Goal: Task Accomplishment & Management: Manage account settings

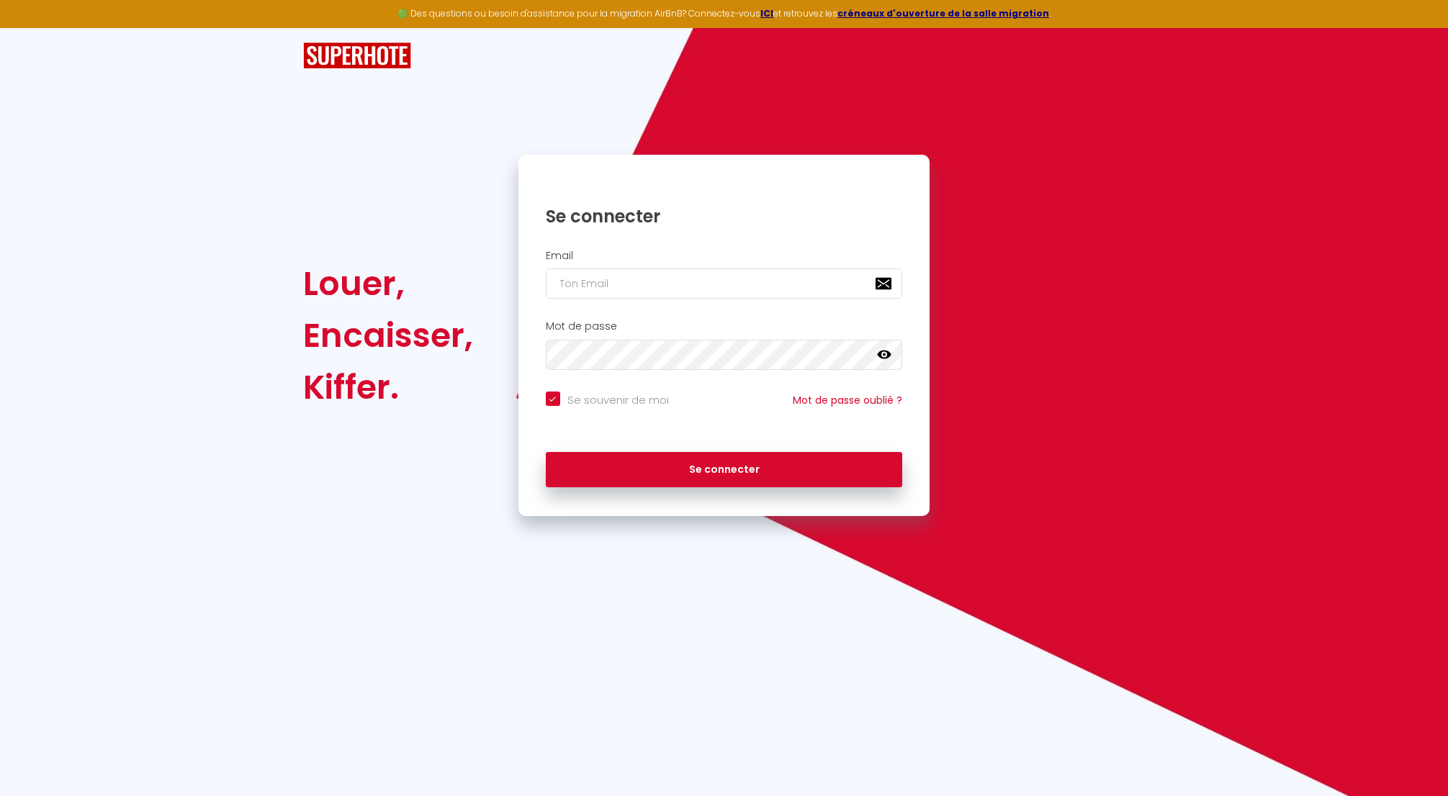
type input "n"
checkbox input "true"
type input "nr"
checkbox input "true"
type input "nrj"
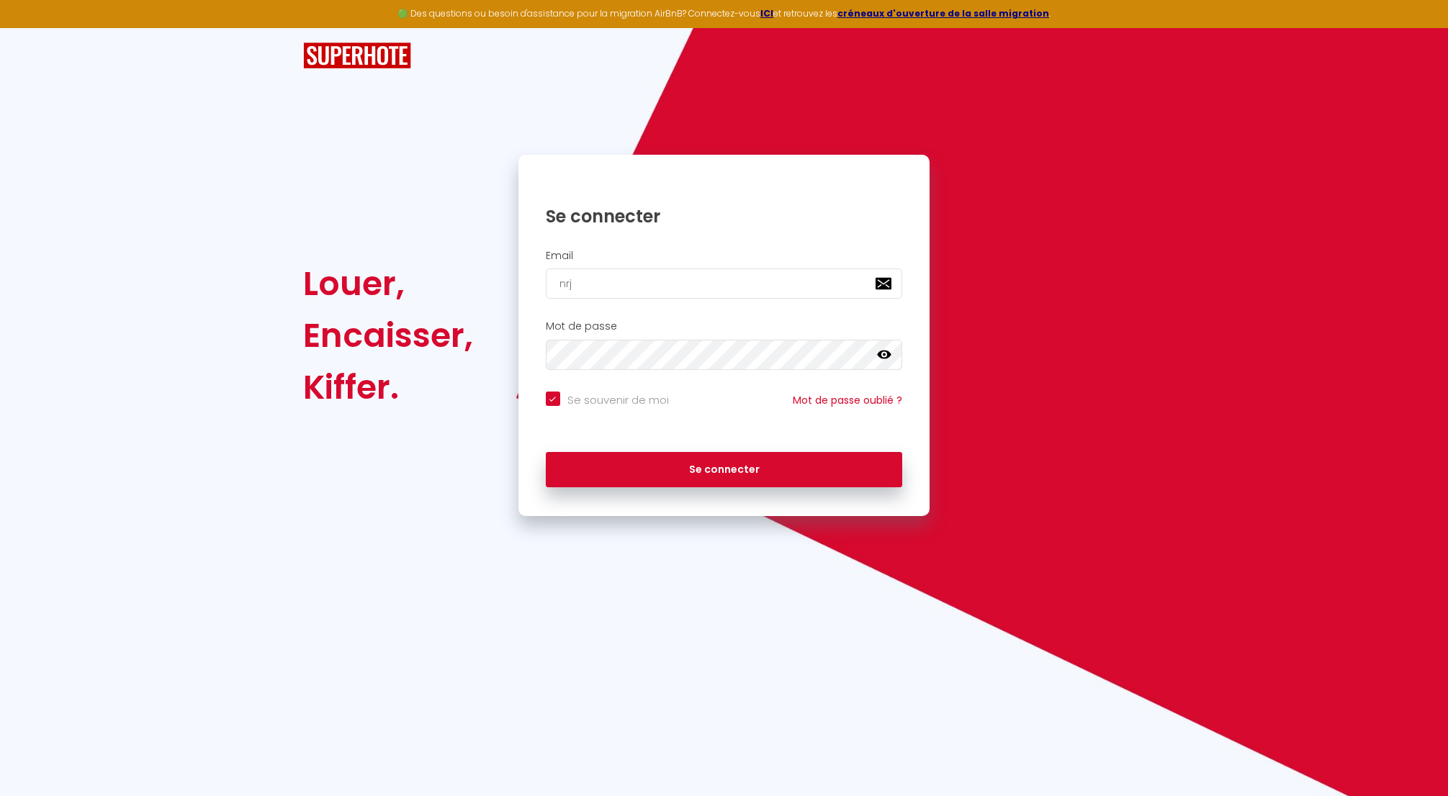
checkbox input "true"
type input "nrji"
checkbox input "true"
type input "nrji,"
checkbox input "true"
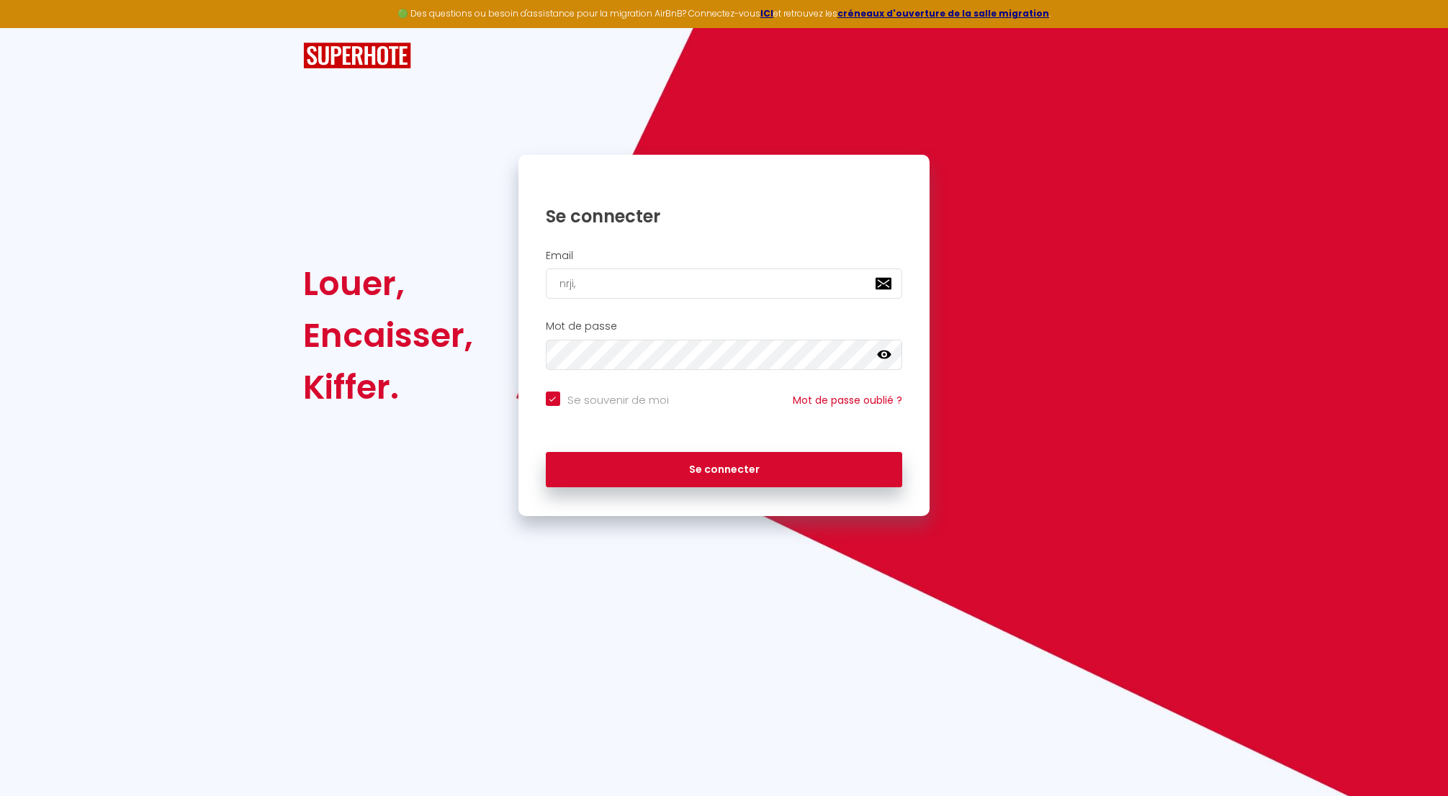
type input "nrji"
checkbox input "true"
type input "nrjin"
checkbox input "true"
type input "nrjinv"
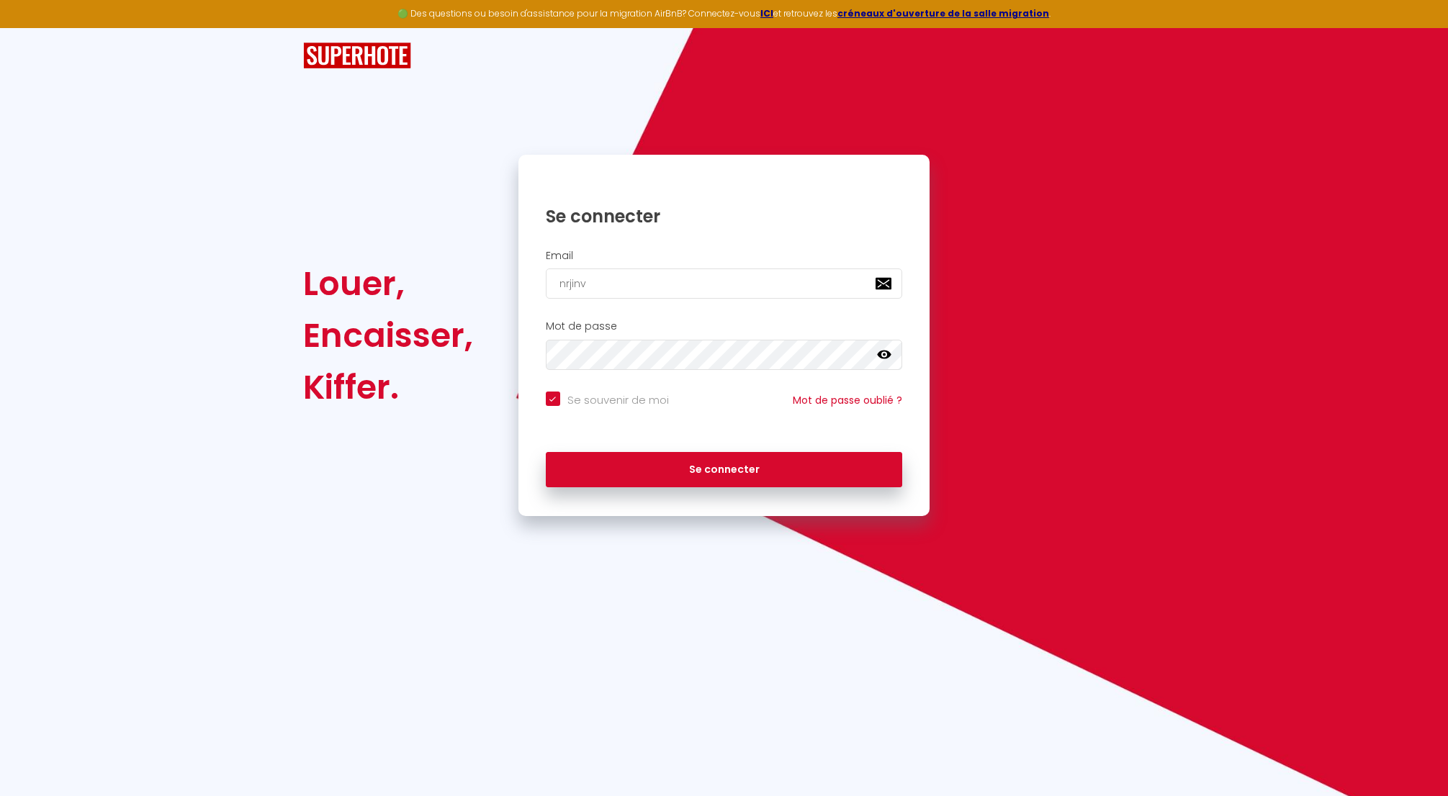
checkbox input "true"
type input "nrjinve"
checkbox input "true"
type input "nrjinves"
checkbox input "true"
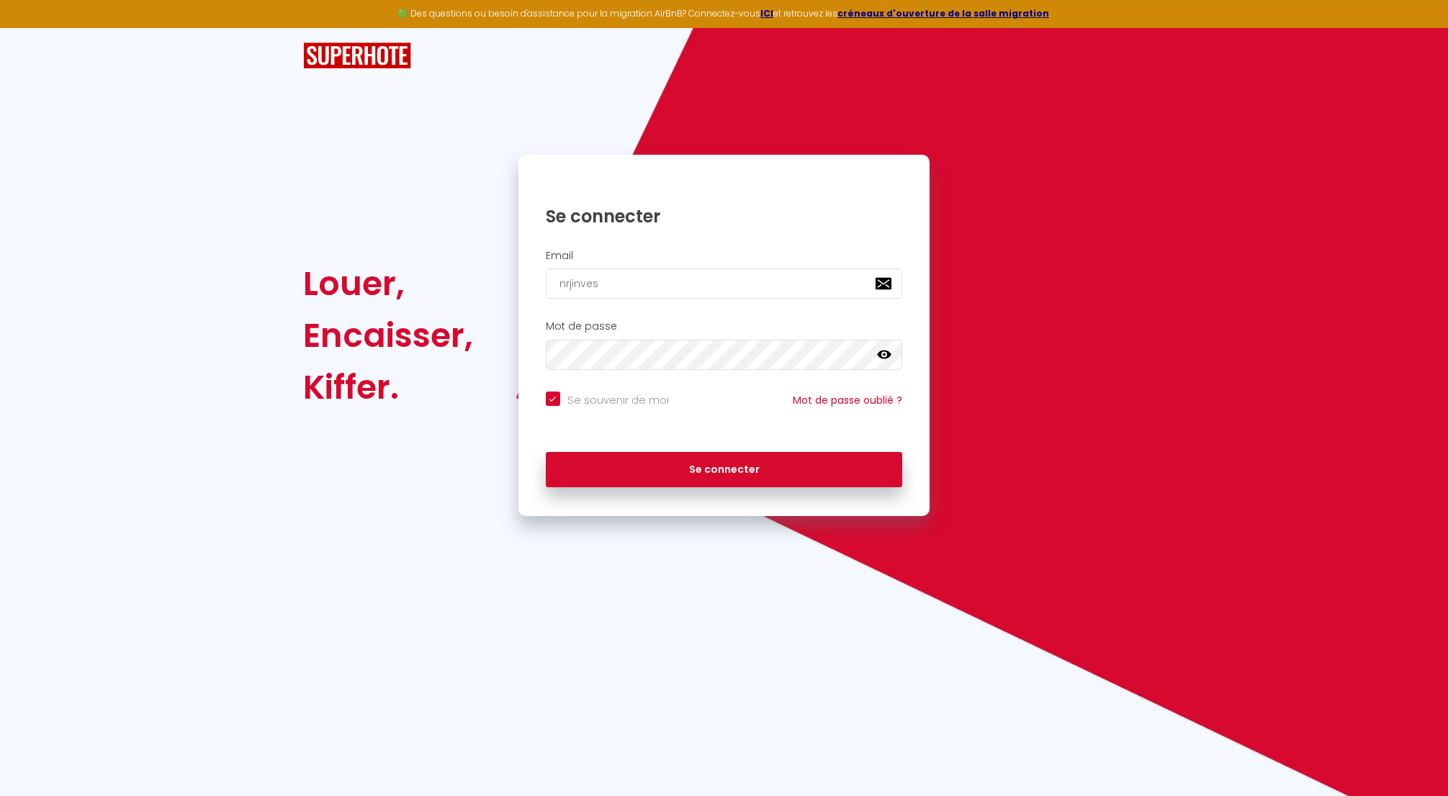
type input "nrjinvest"
checkbox input "true"
type input "nrjinvest9"
checkbox input "true"
type input "nrjinvest97"
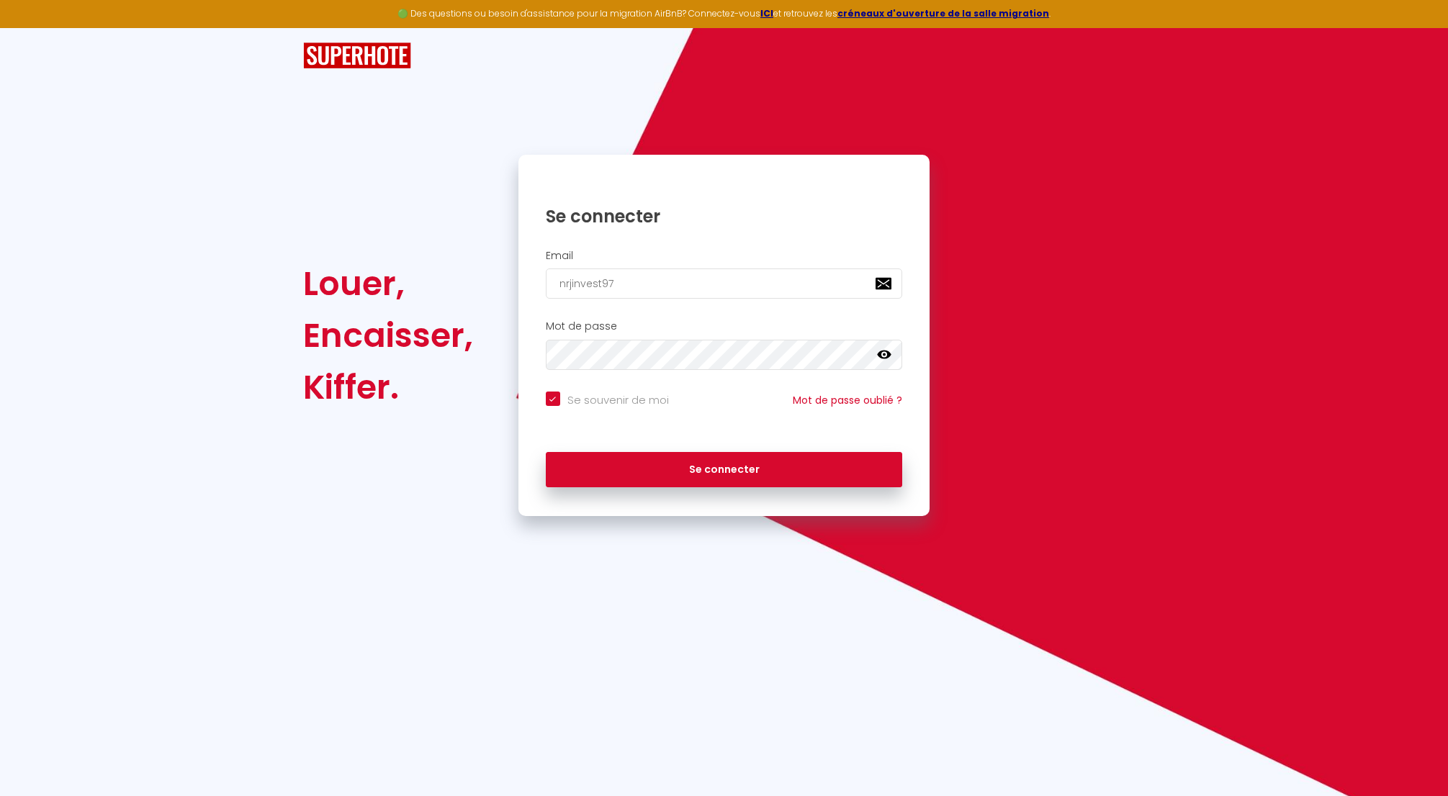
checkbox input "true"
type input "nrjinvest974"
checkbox input "true"
type input "nrjinvest974@"
checkbox input "true"
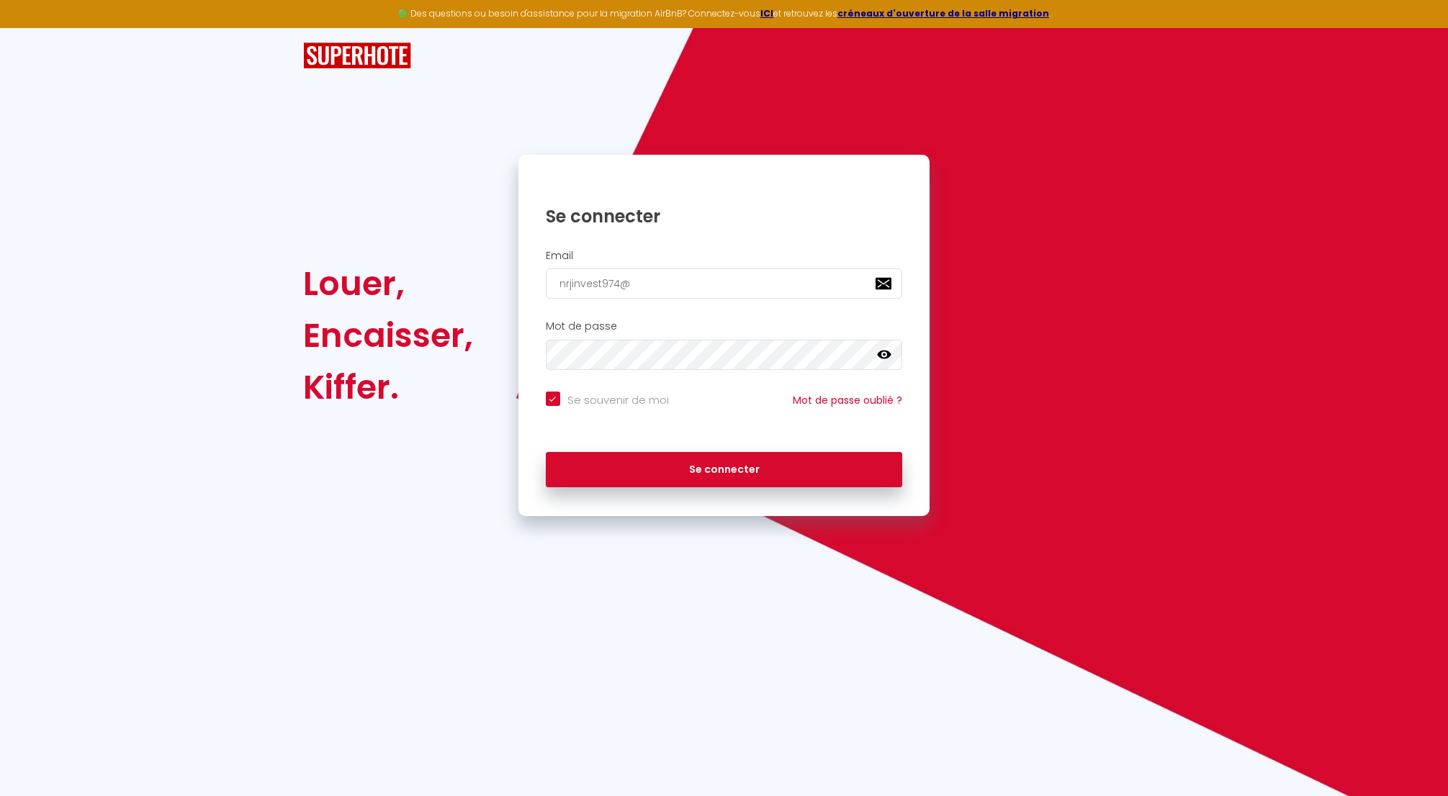
type input "nrjinvest974@g"
checkbox input "true"
type input "nrjinvest974@gm"
checkbox input "true"
type input "nrjinvest974@gma"
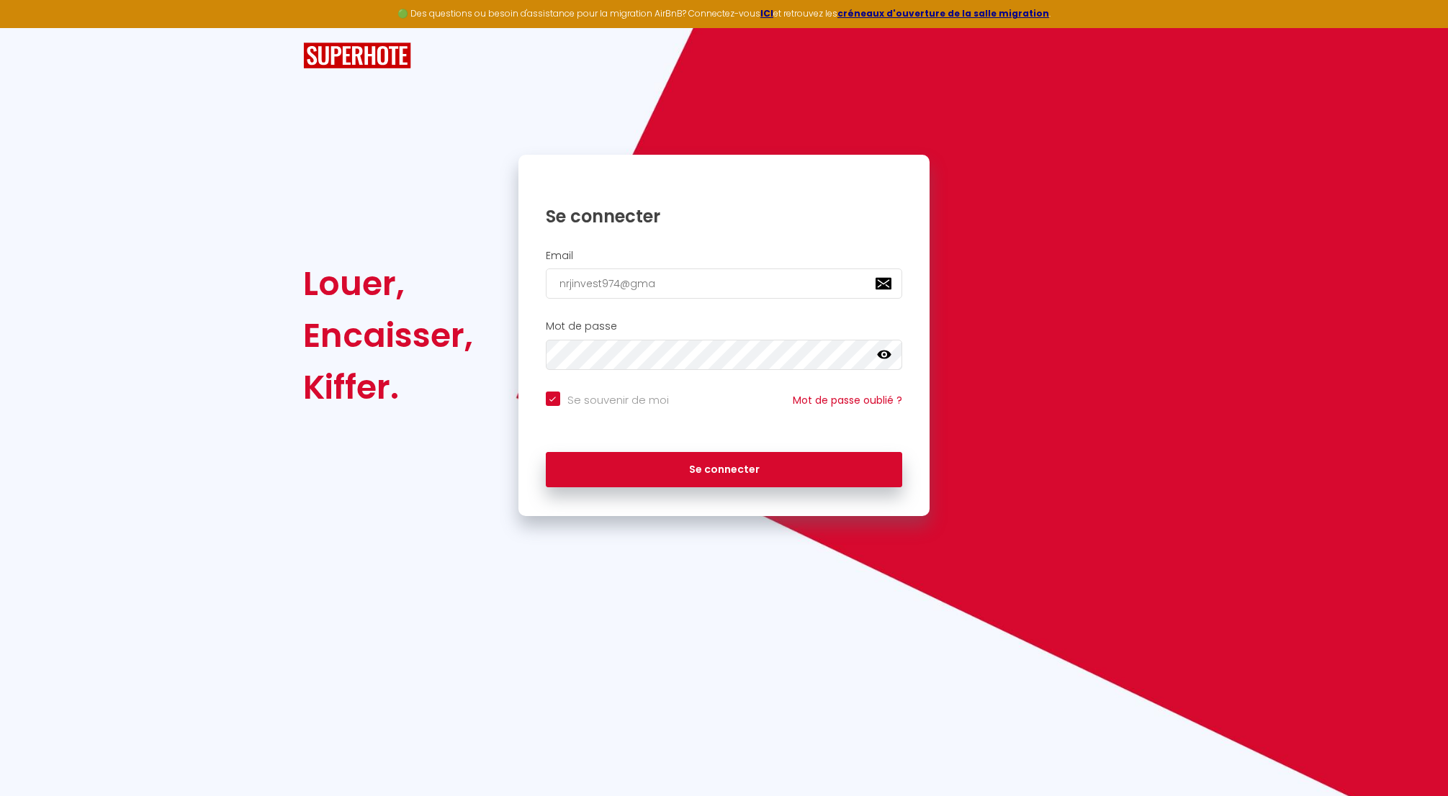
checkbox input "true"
type input "nrjinvest974@gmai"
checkbox input "true"
type input "[EMAIL_ADDRESS]"
checkbox input "true"
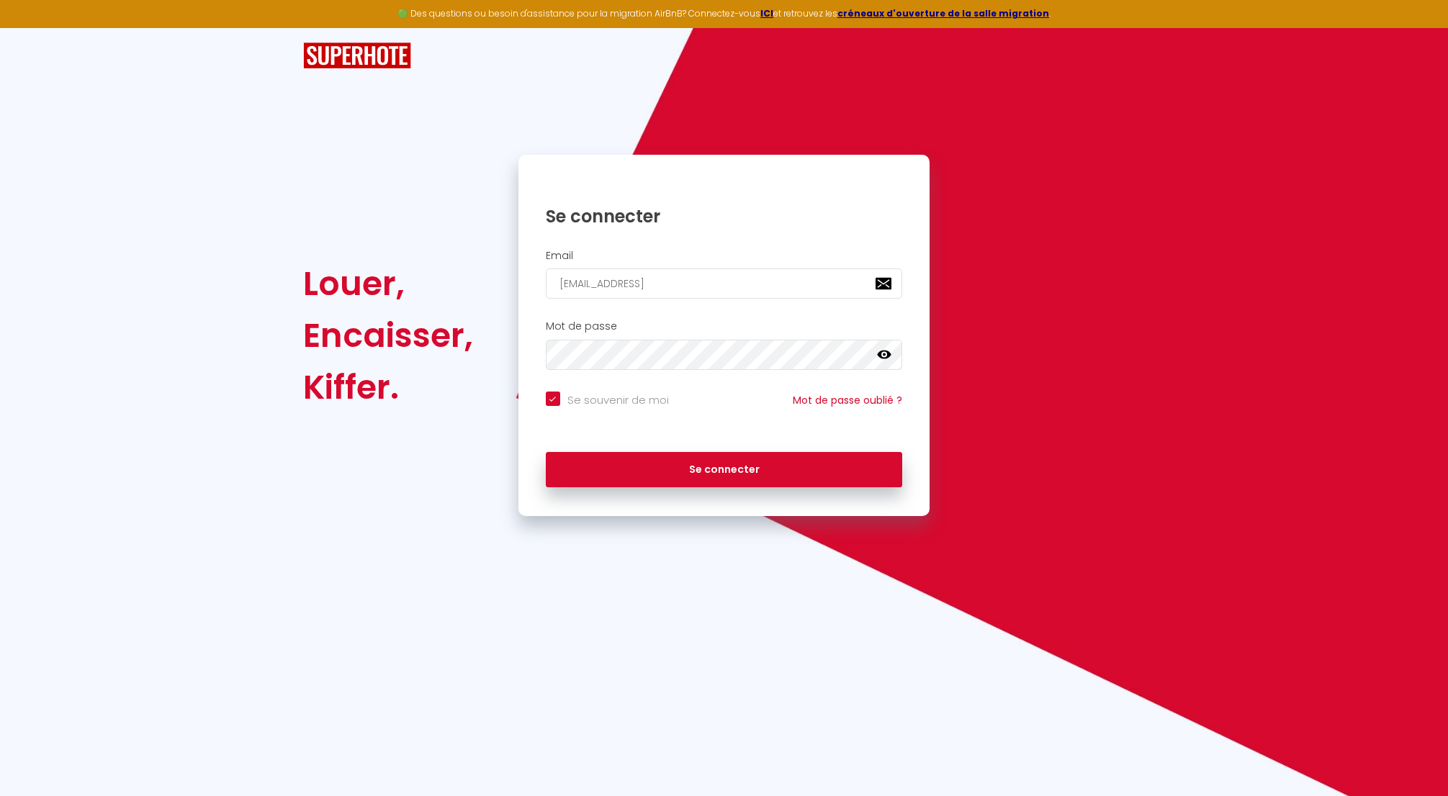
type input "[EMAIL_ADDRESS]."
checkbox input "true"
type input "nrjinvest974@gmail.c"
checkbox input "true"
type input "[EMAIL_ADDRESS][DOMAIN_NAME]"
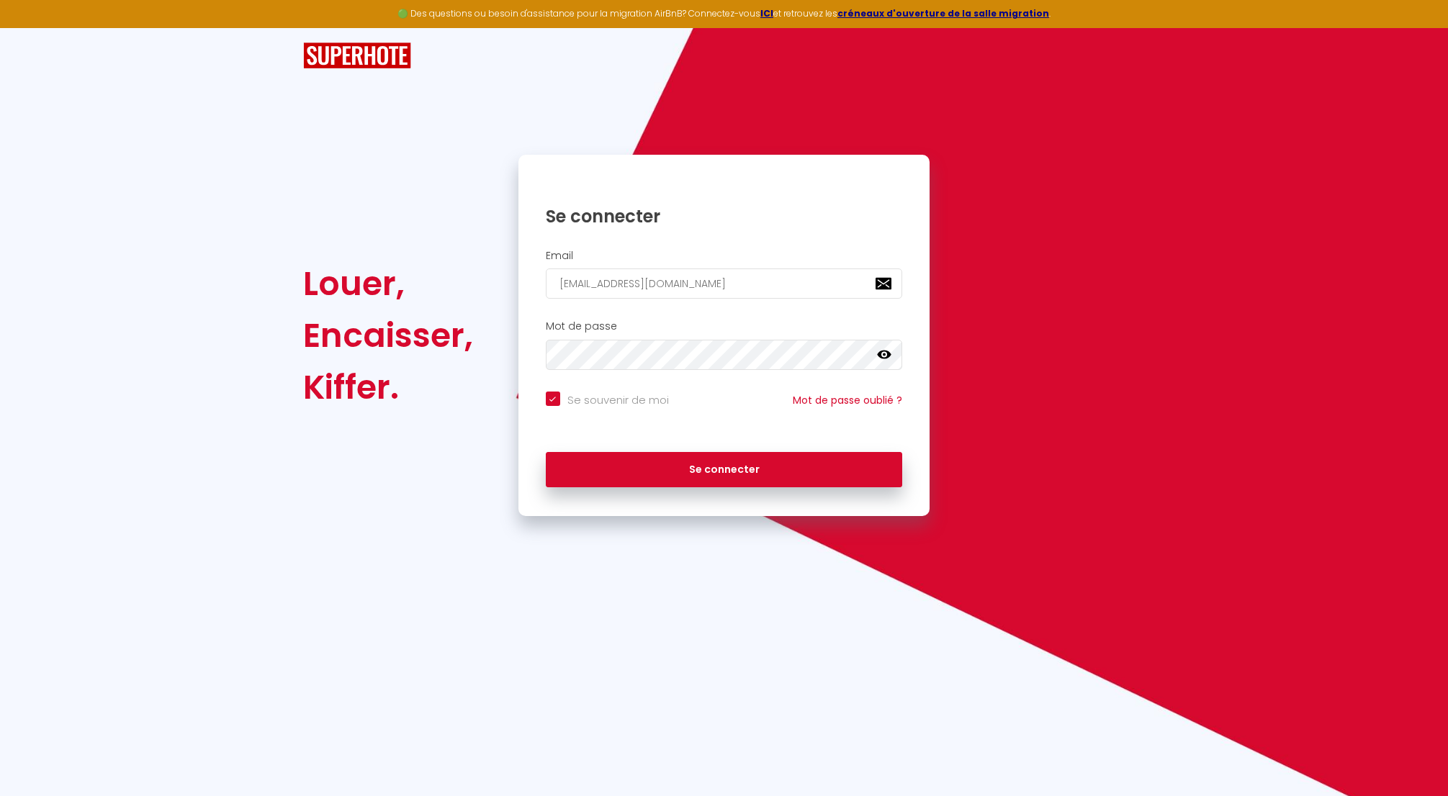
checkbox input "true"
type input "[EMAIL_ADDRESS][DOMAIN_NAME]"
checkbox input "true"
type input "[EMAIL_ADDRESS][DOMAIN_NAME]"
click at [726, 474] on button "Se connecter" at bounding box center [724, 470] width 357 height 36
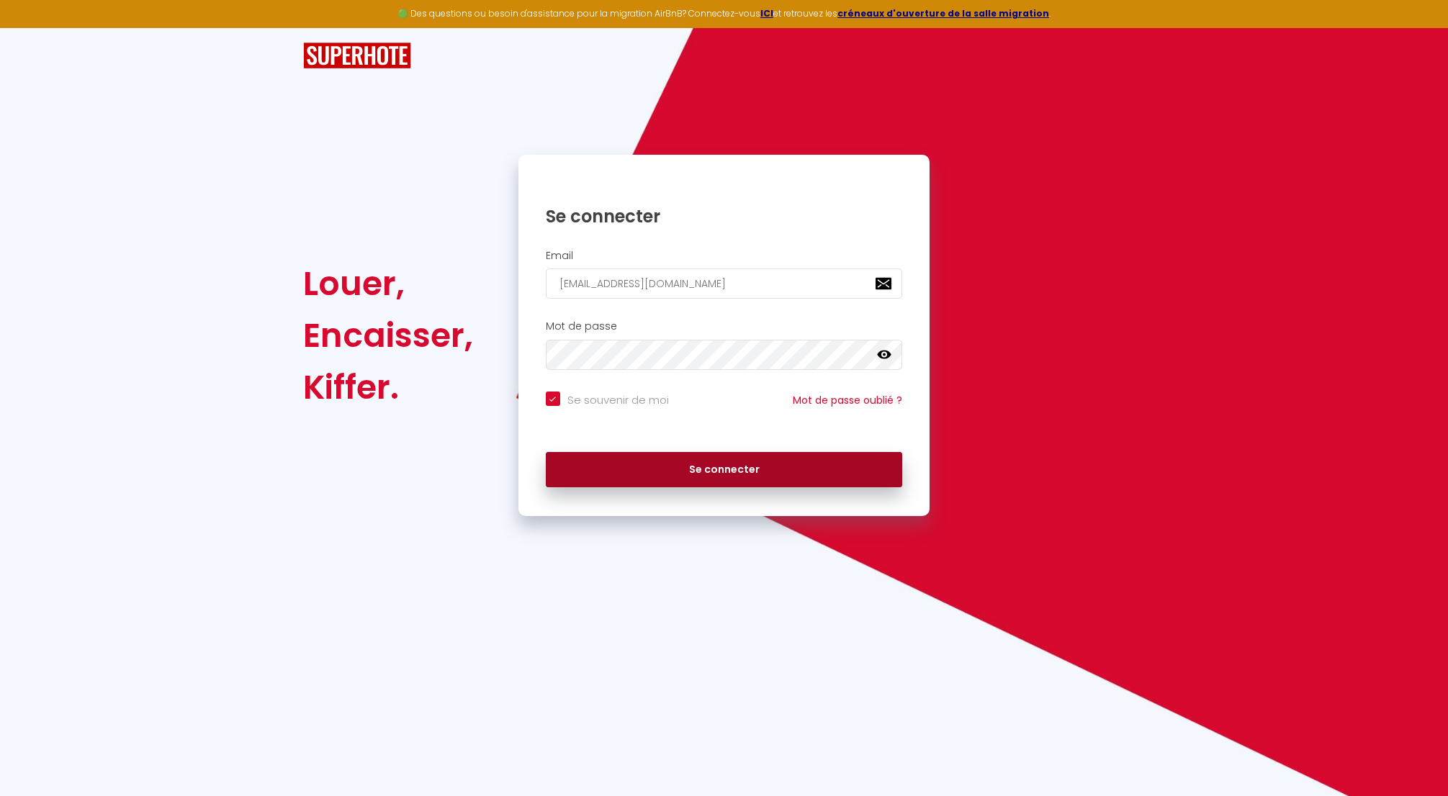
checkbox input "true"
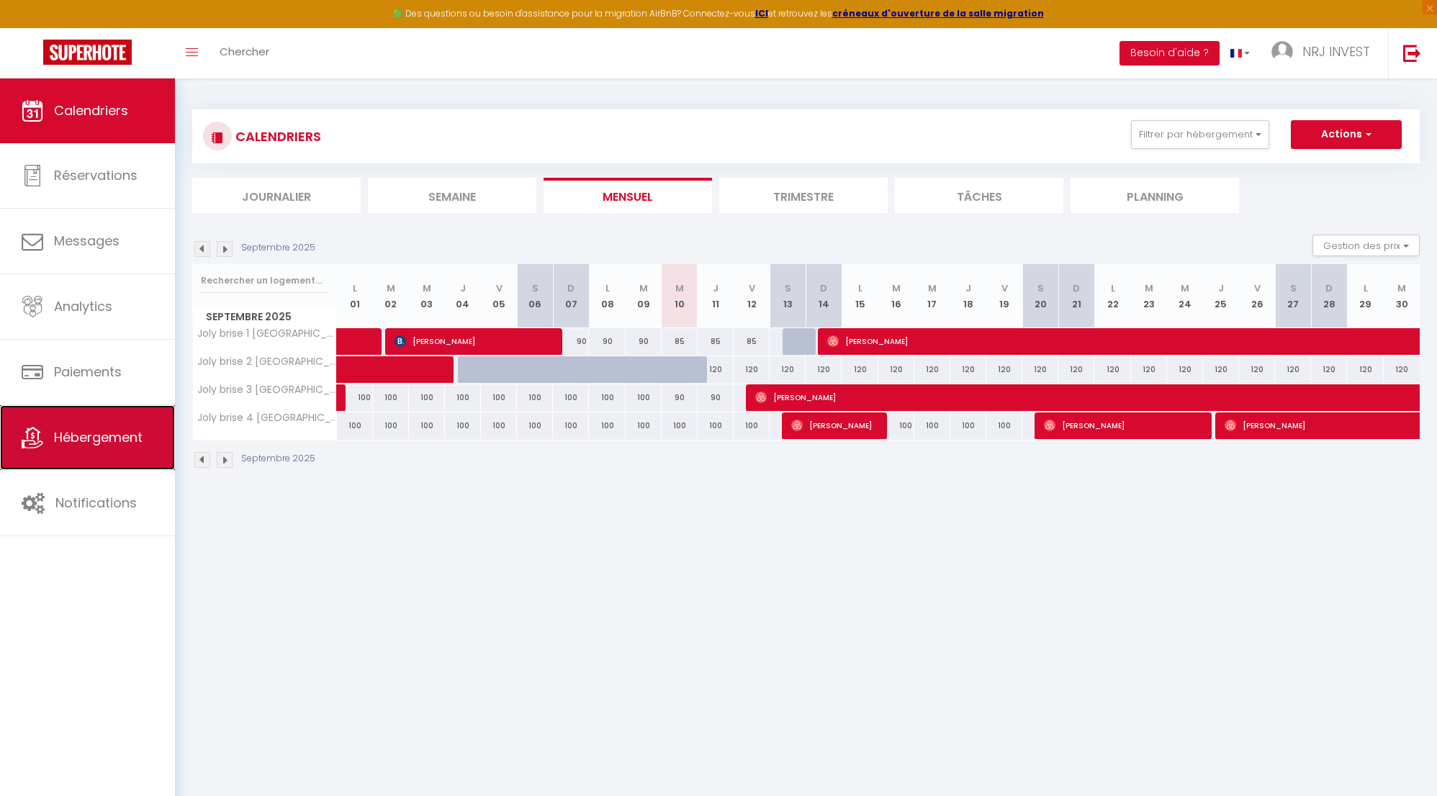
click at [104, 440] on span "Hébergement" at bounding box center [98, 437] width 89 height 18
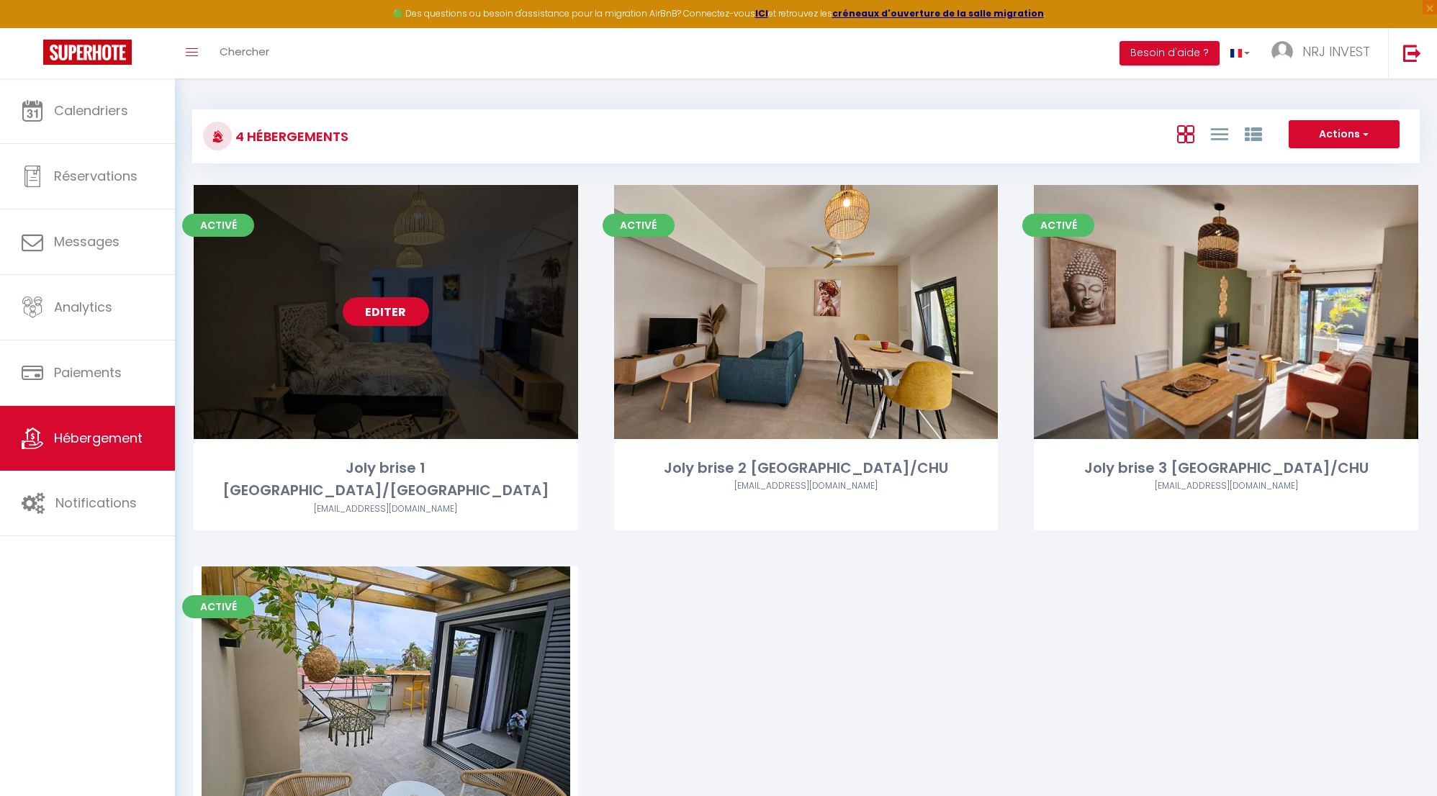
click at [377, 315] on link "Editer" at bounding box center [386, 311] width 86 height 29
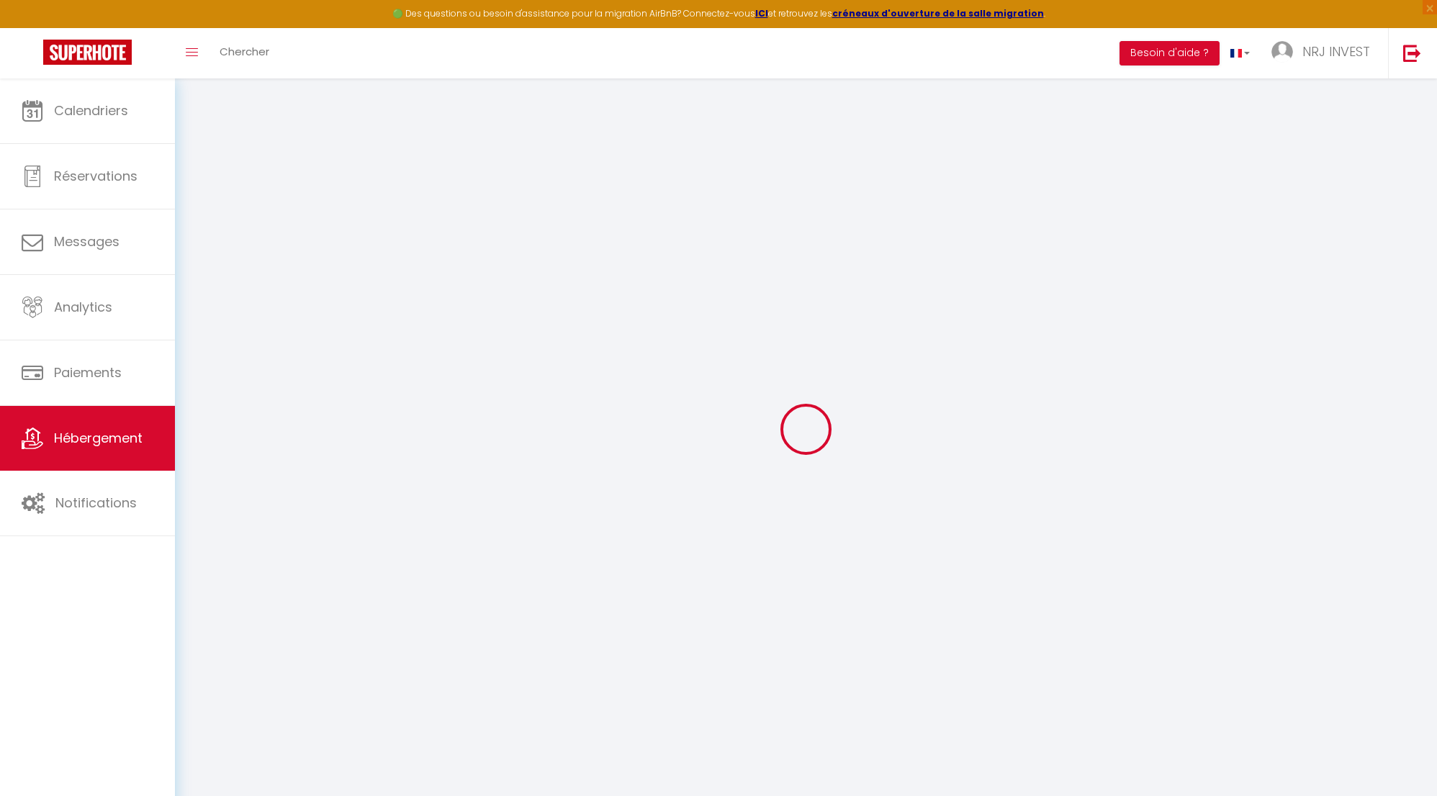
select select "+ 25 %"
select select "+ 32 %"
select select "+ 8 %"
select select "8718-1404105606929035427"
checkbox input "false"
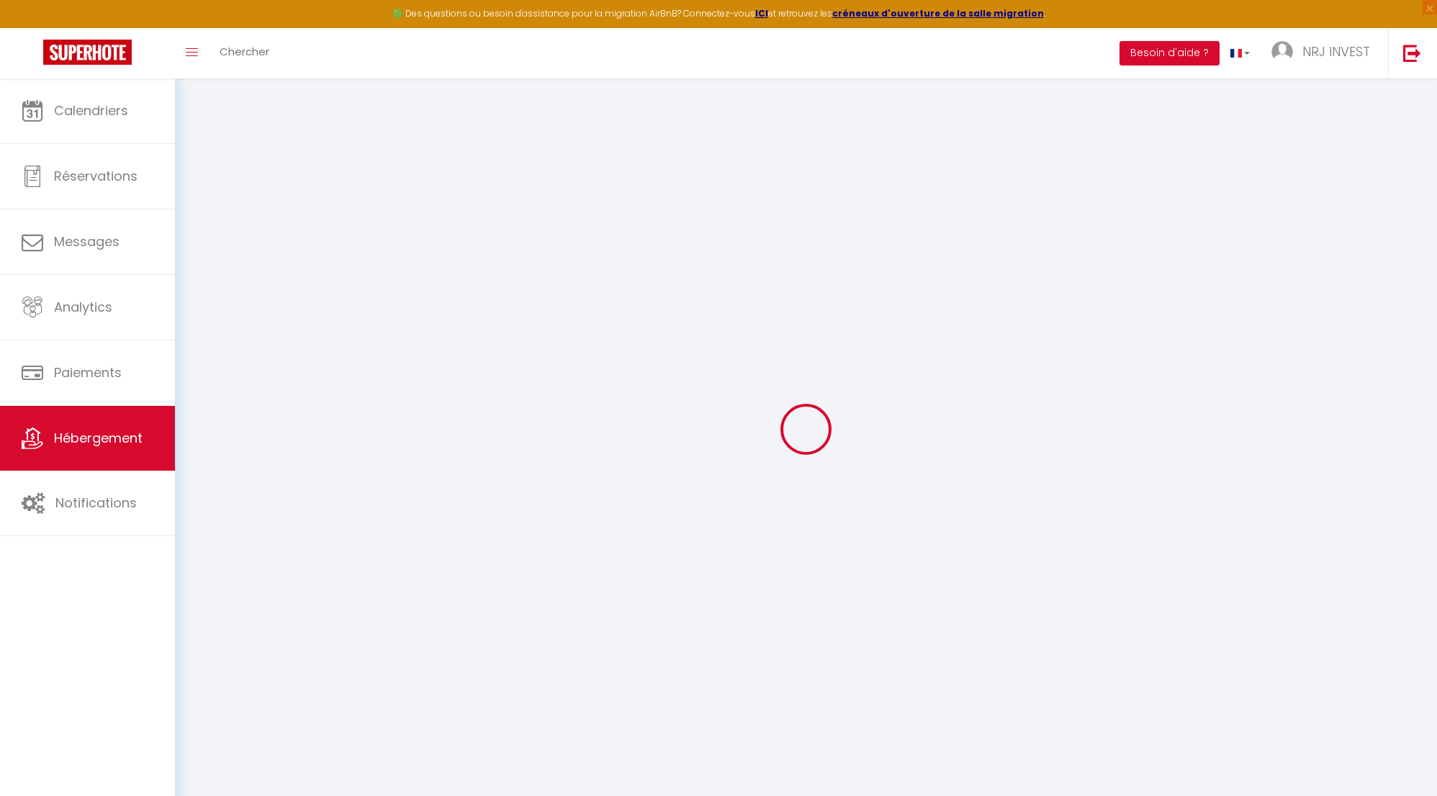
checkbox input "false"
select select "365"
select select "EUR"
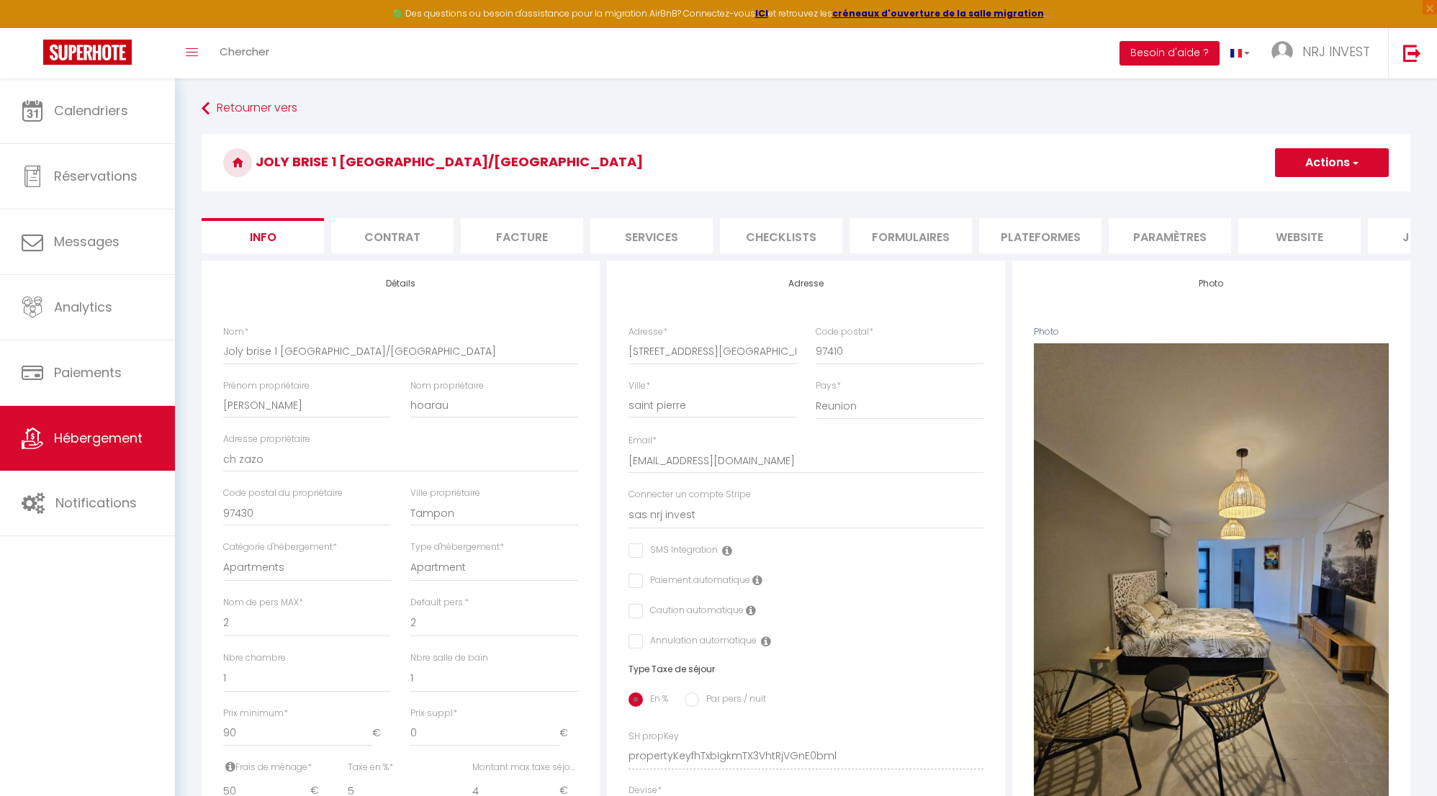
click at [1057, 237] on li "Plateformes" at bounding box center [1040, 235] width 122 height 35
select select
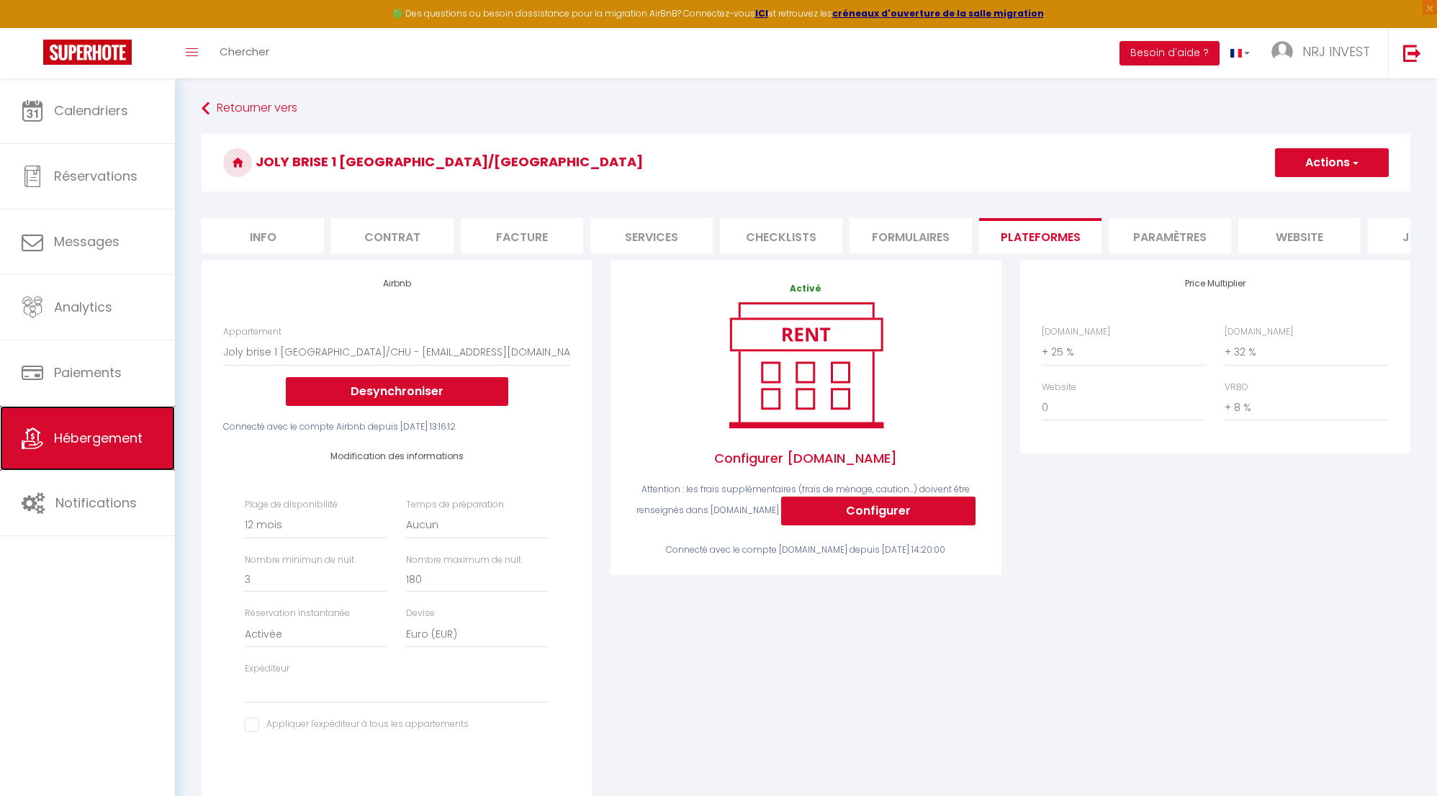
click at [83, 443] on span "Hébergement" at bounding box center [98, 438] width 89 height 18
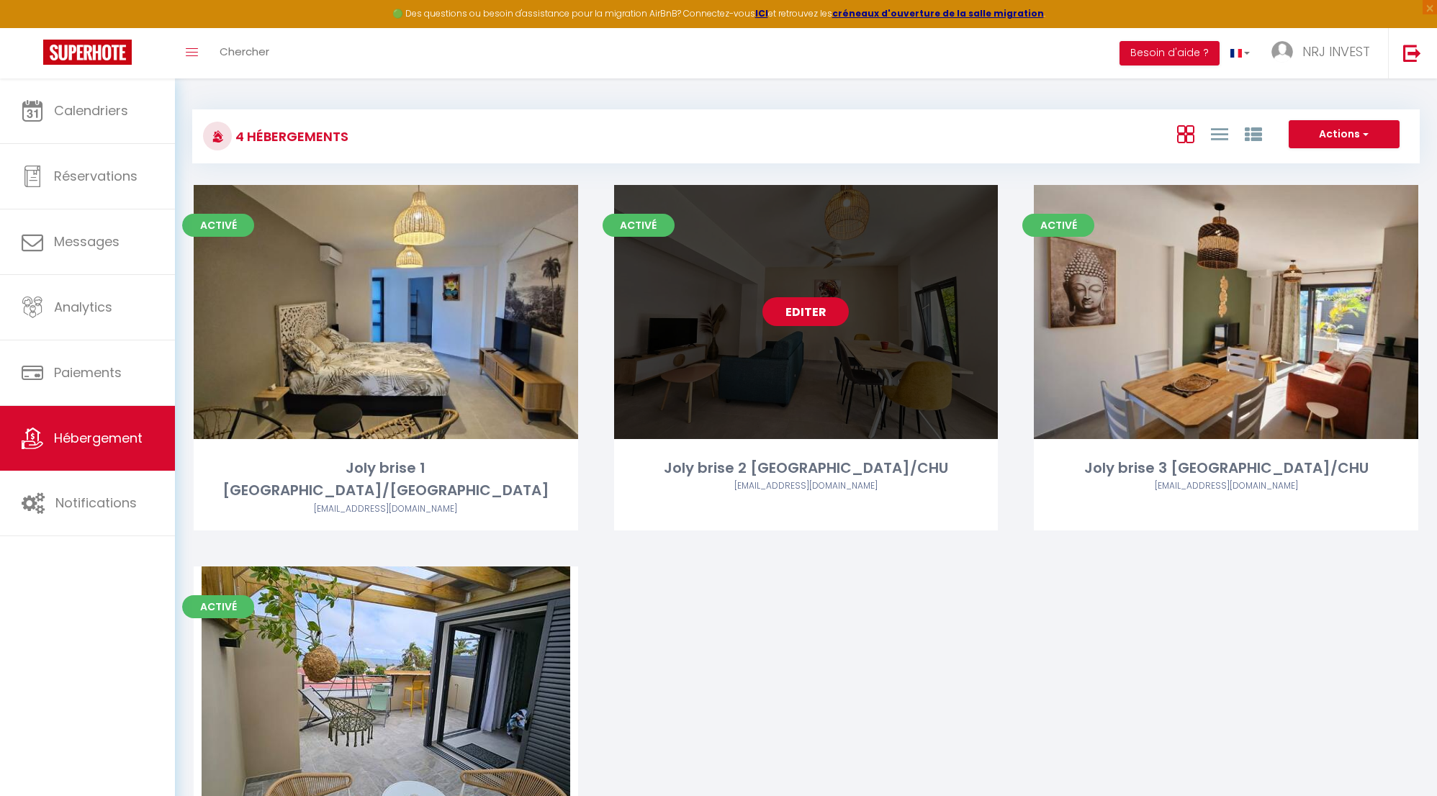
click at [813, 315] on link "Editer" at bounding box center [805, 311] width 86 height 29
click at [813, 312] on link "Editer" at bounding box center [805, 311] width 86 height 29
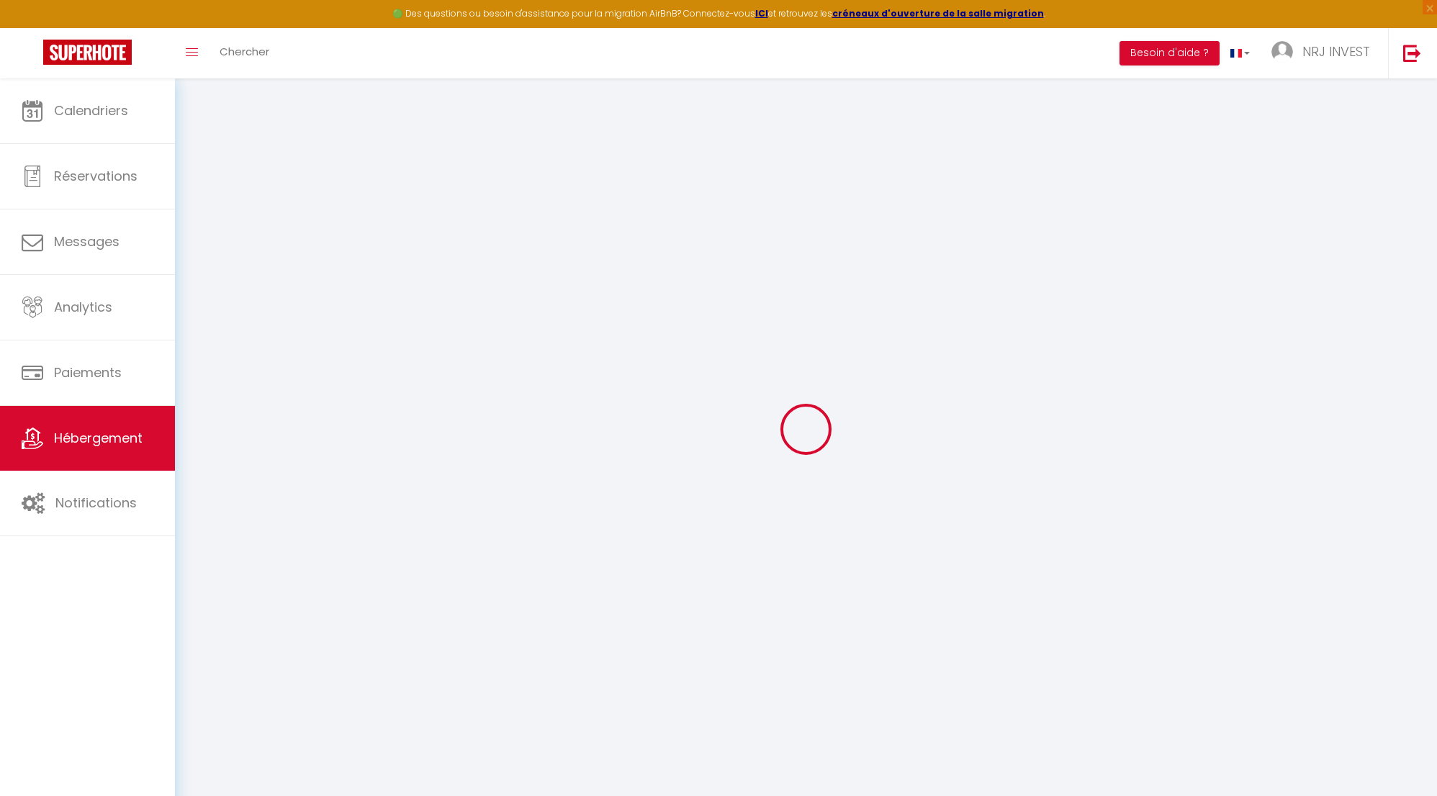
select select "+ 25 %"
select select "+ 30 %"
select select "+ 8 %"
select select "8718-1404219178368792603"
checkbox input "false"
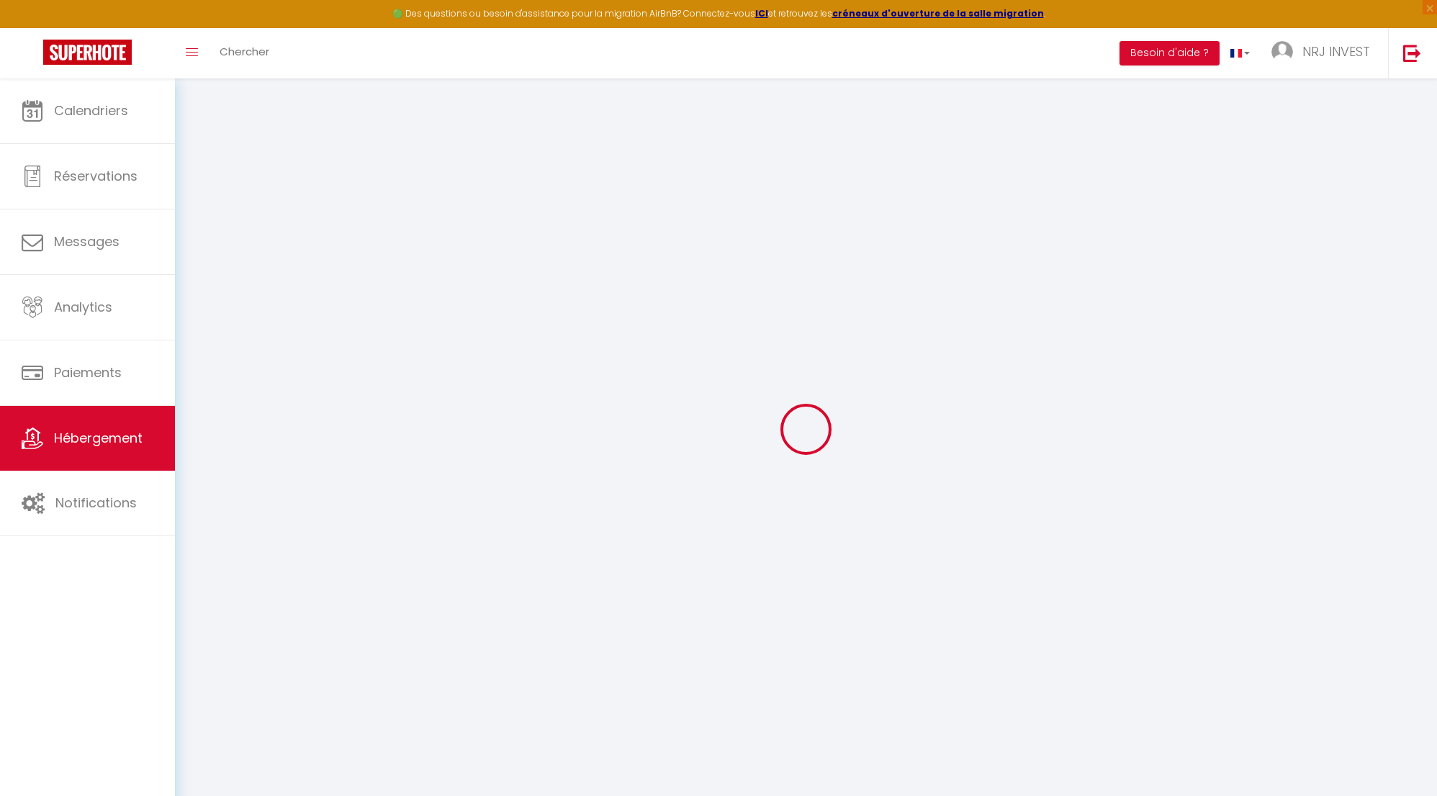
checkbox input "false"
select select "365"
select select "EUR"
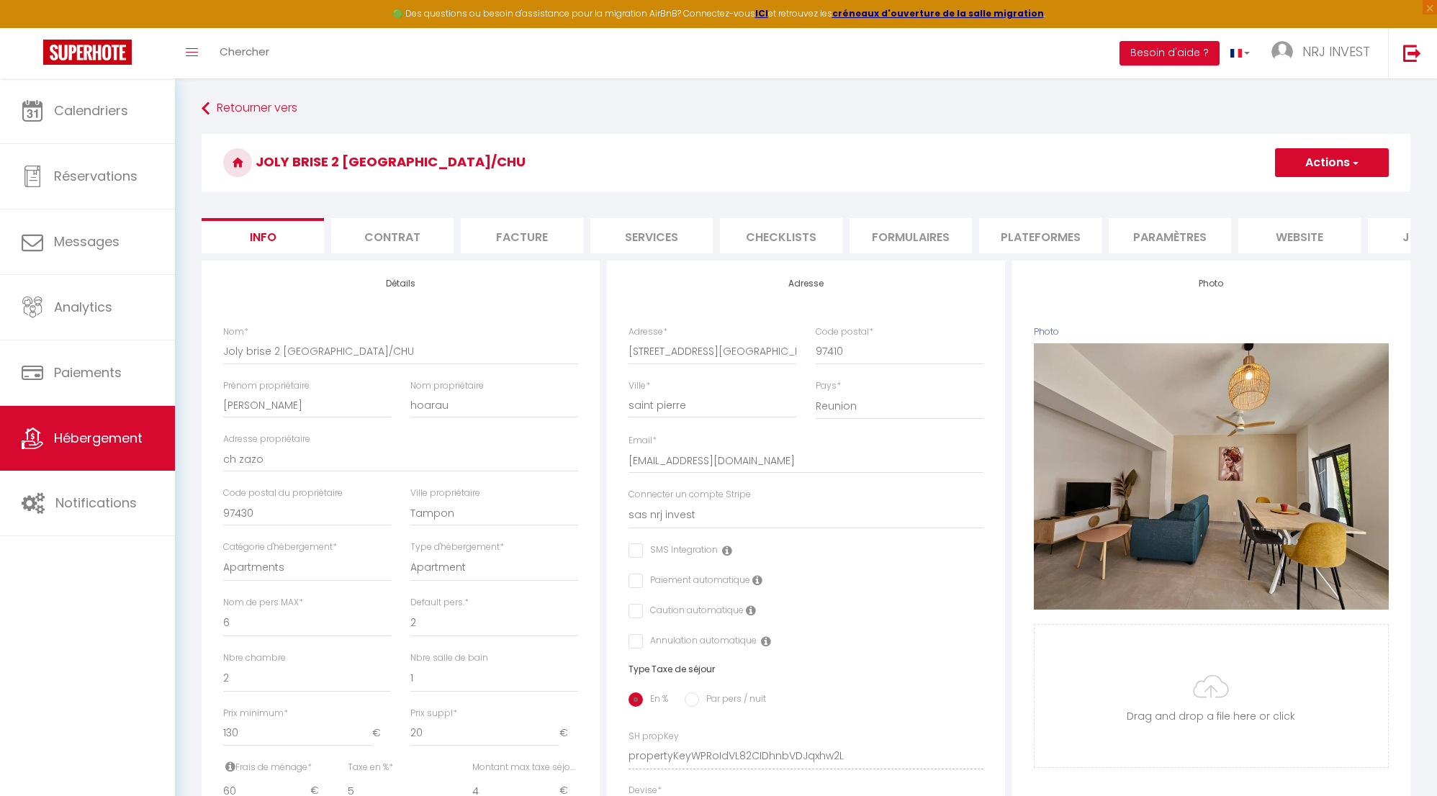
click at [1016, 236] on li "Plateformes" at bounding box center [1040, 235] width 122 height 35
select select
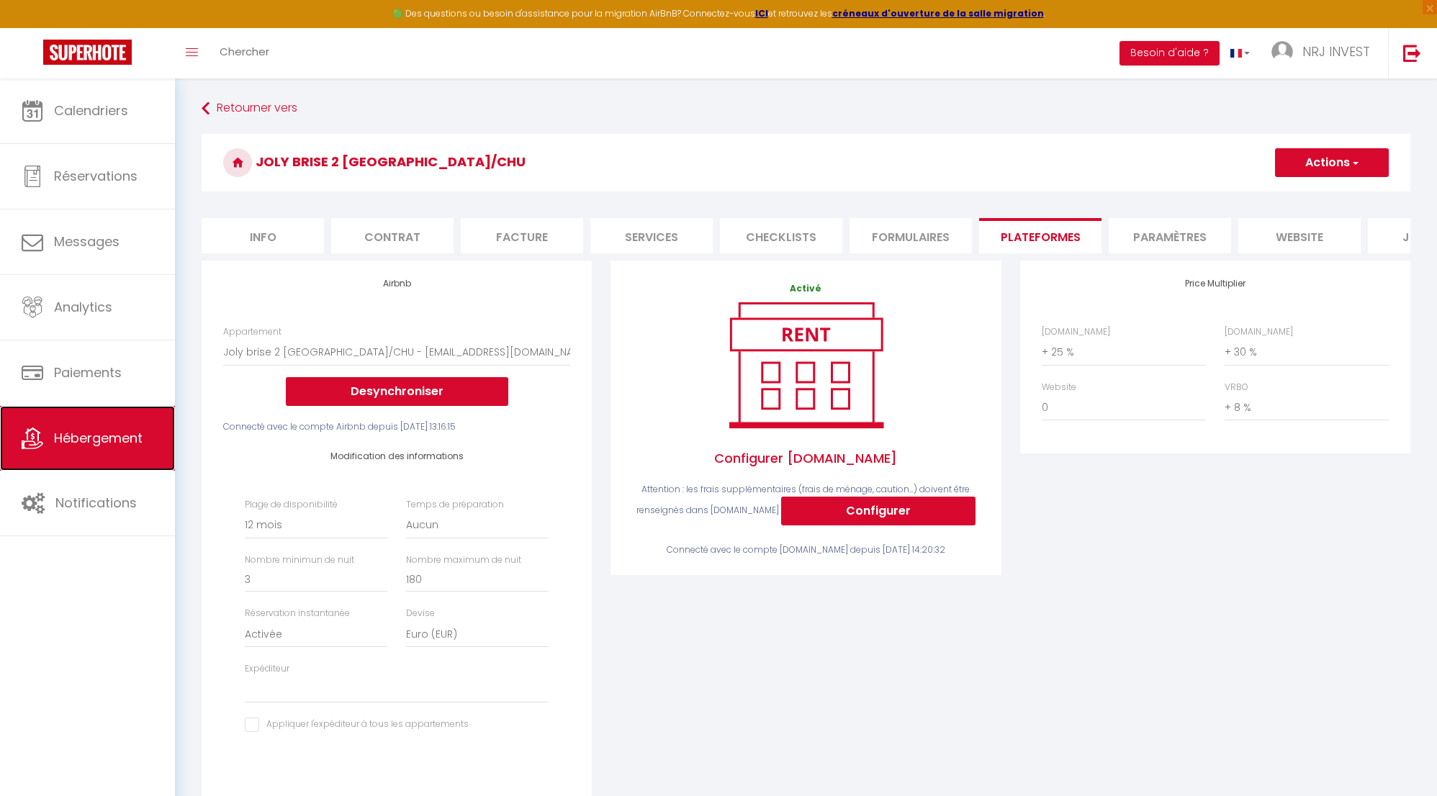
click at [99, 434] on span "Hébergement" at bounding box center [98, 438] width 89 height 18
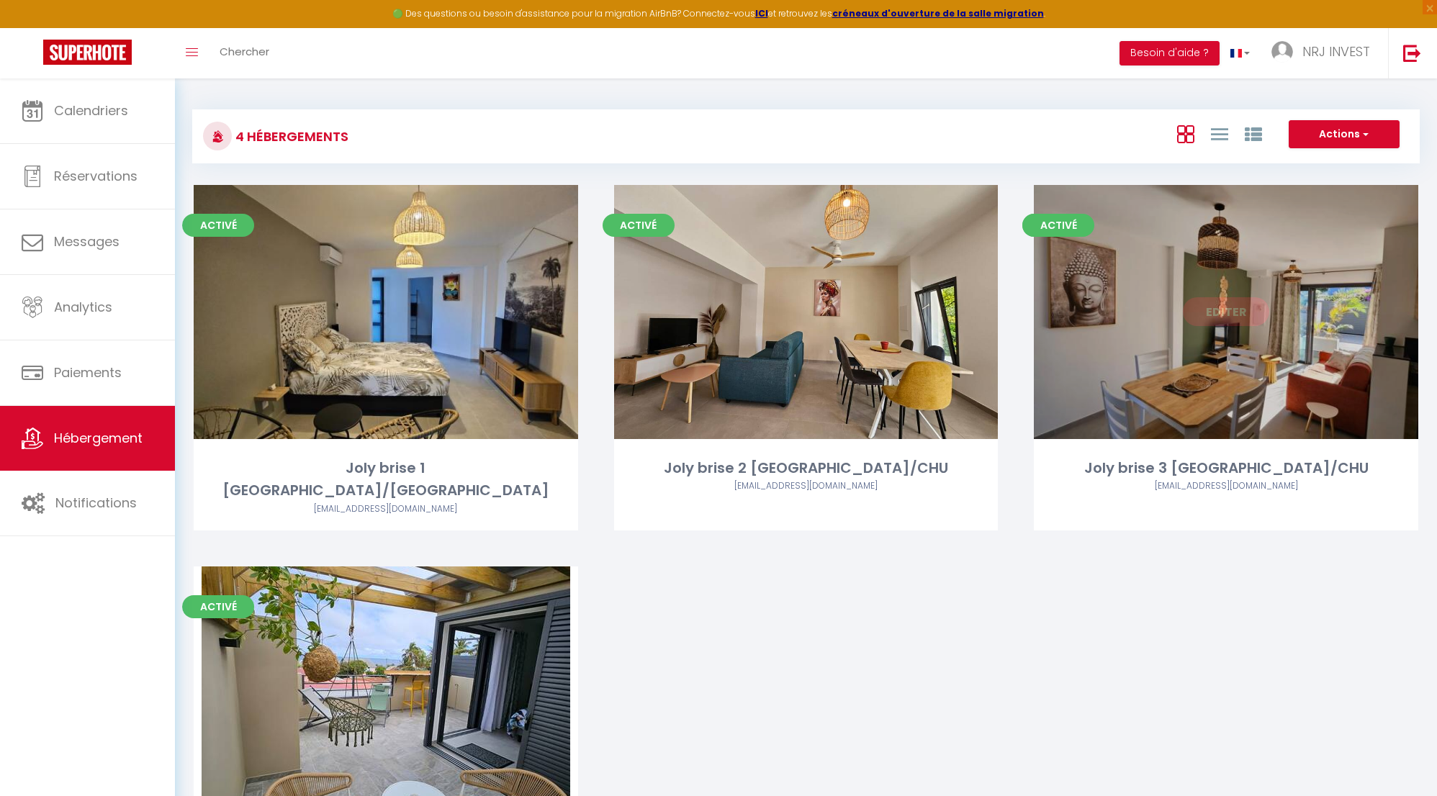
click at [1227, 315] on link "Editer" at bounding box center [1226, 311] width 86 height 29
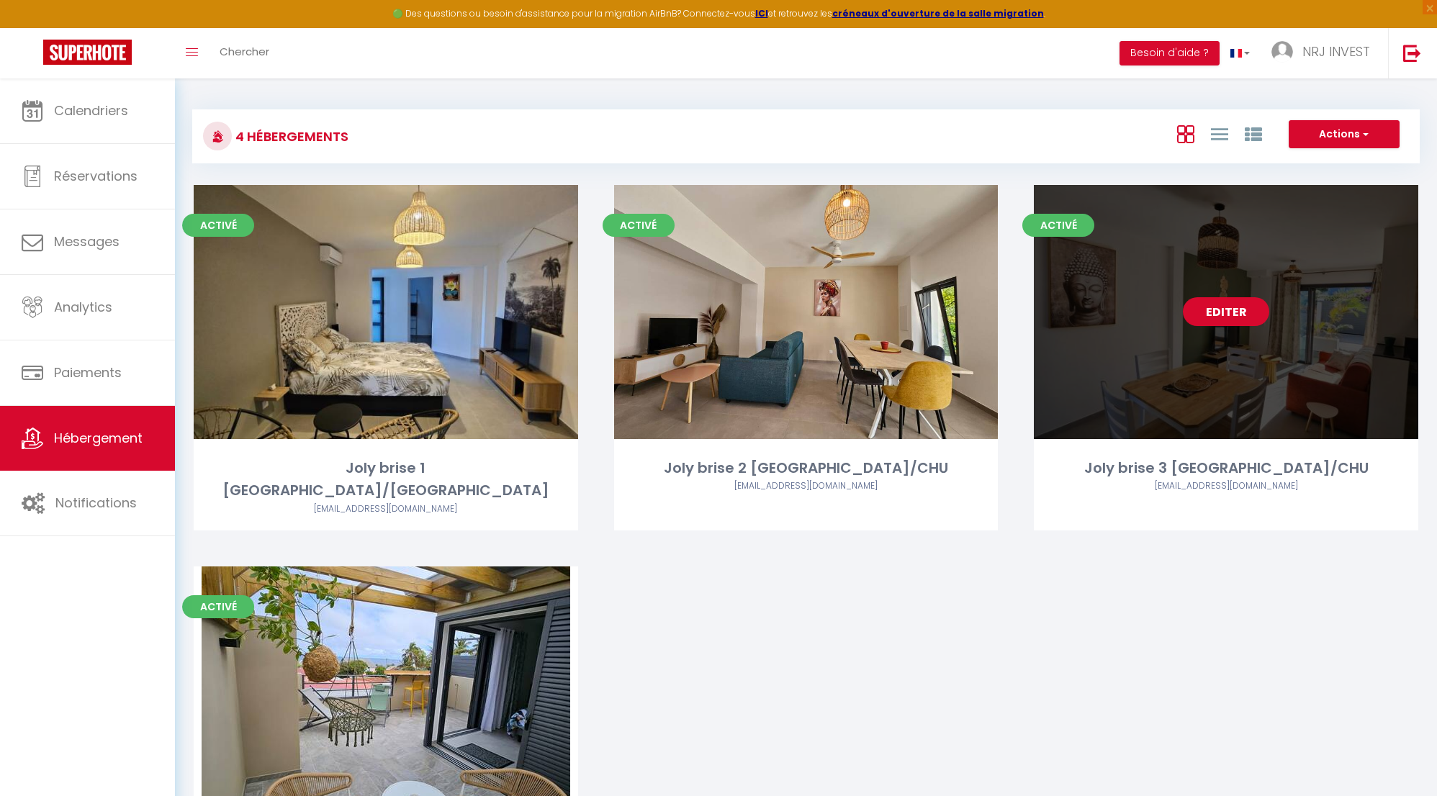
click at [1235, 307] on link "Editer" at bounding box center [1226, 311] width 86 height 29
select select "3"
select select "2"
select select "1"
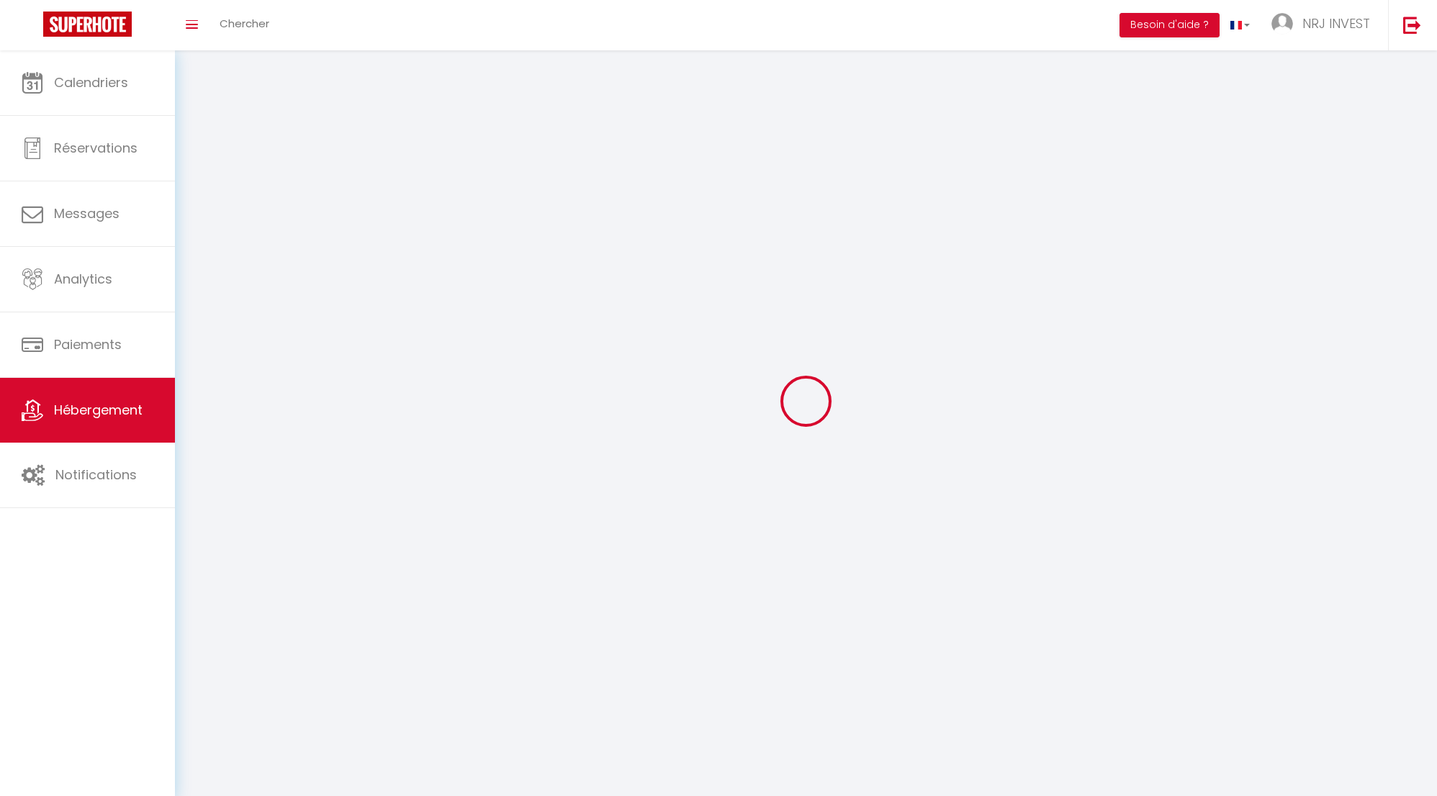
select select
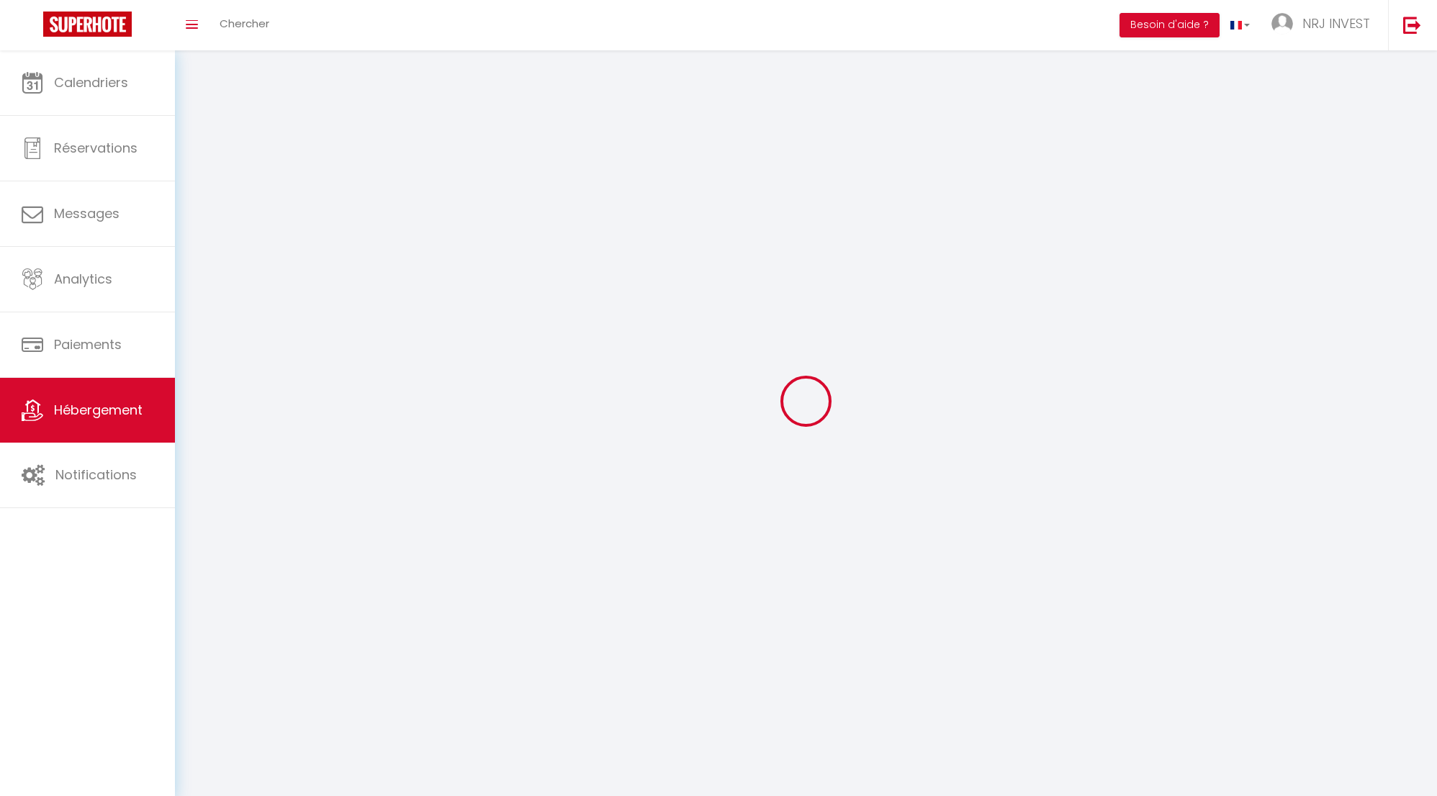
select select
checkbox input "false"
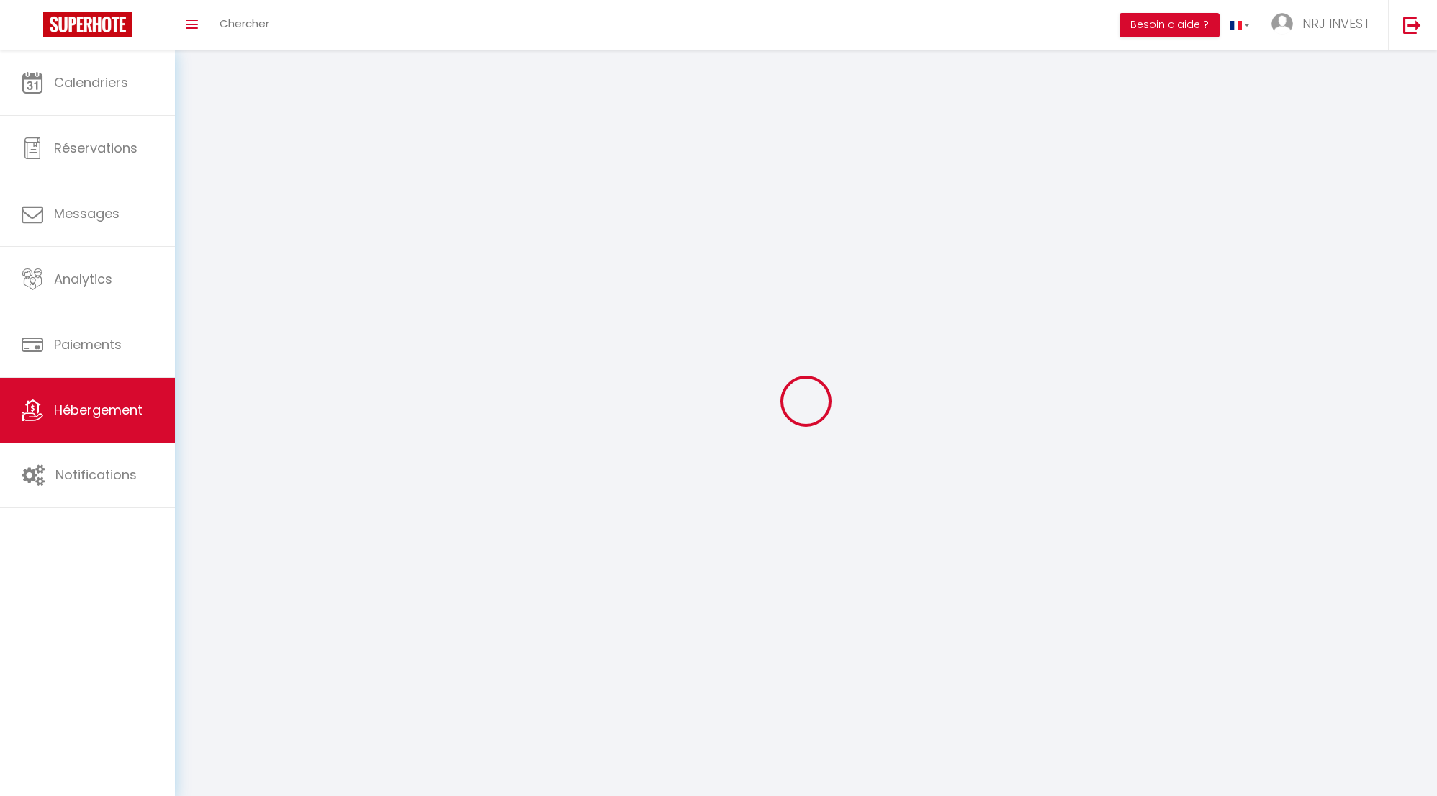
checkbox input "false"
select select
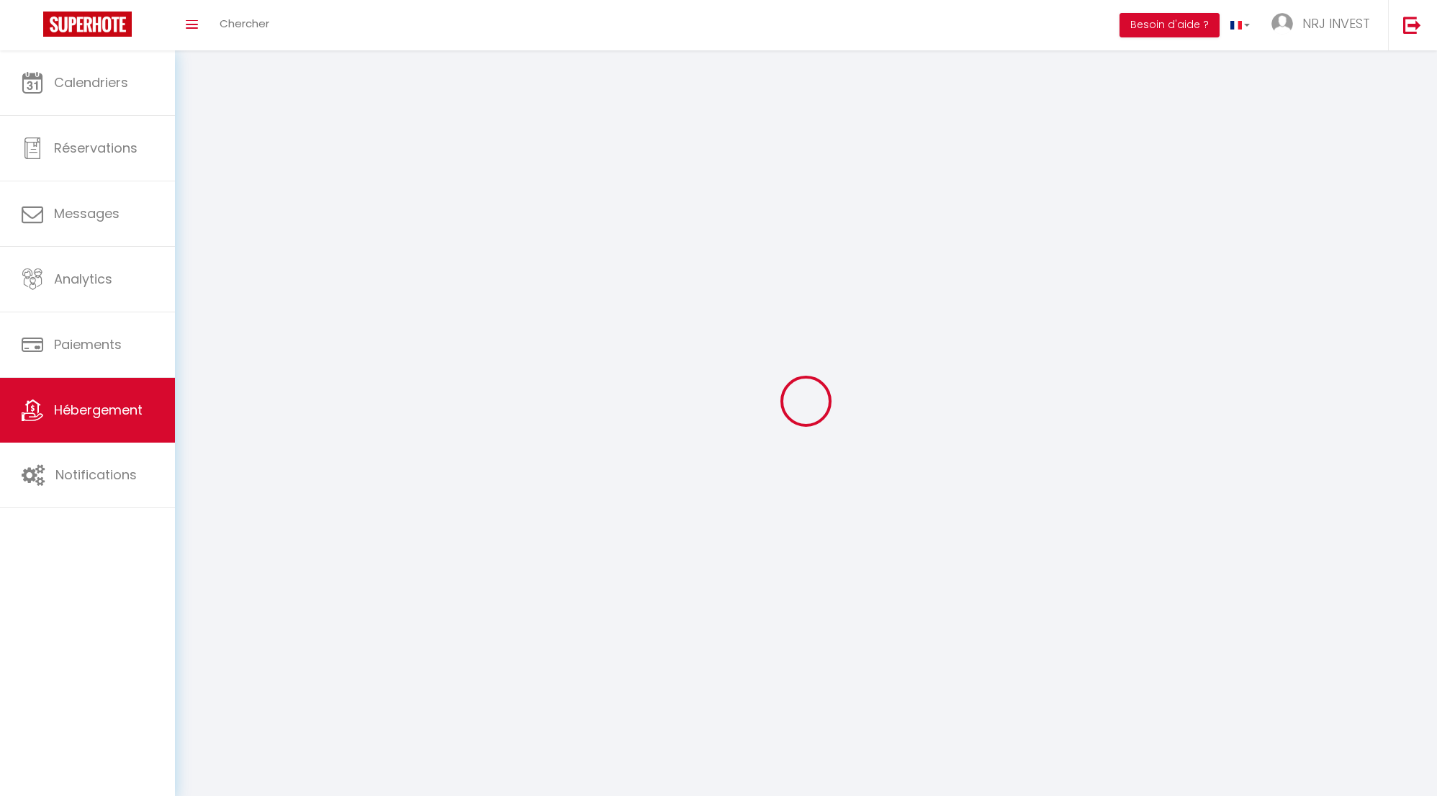
select select
checkbox input "false"
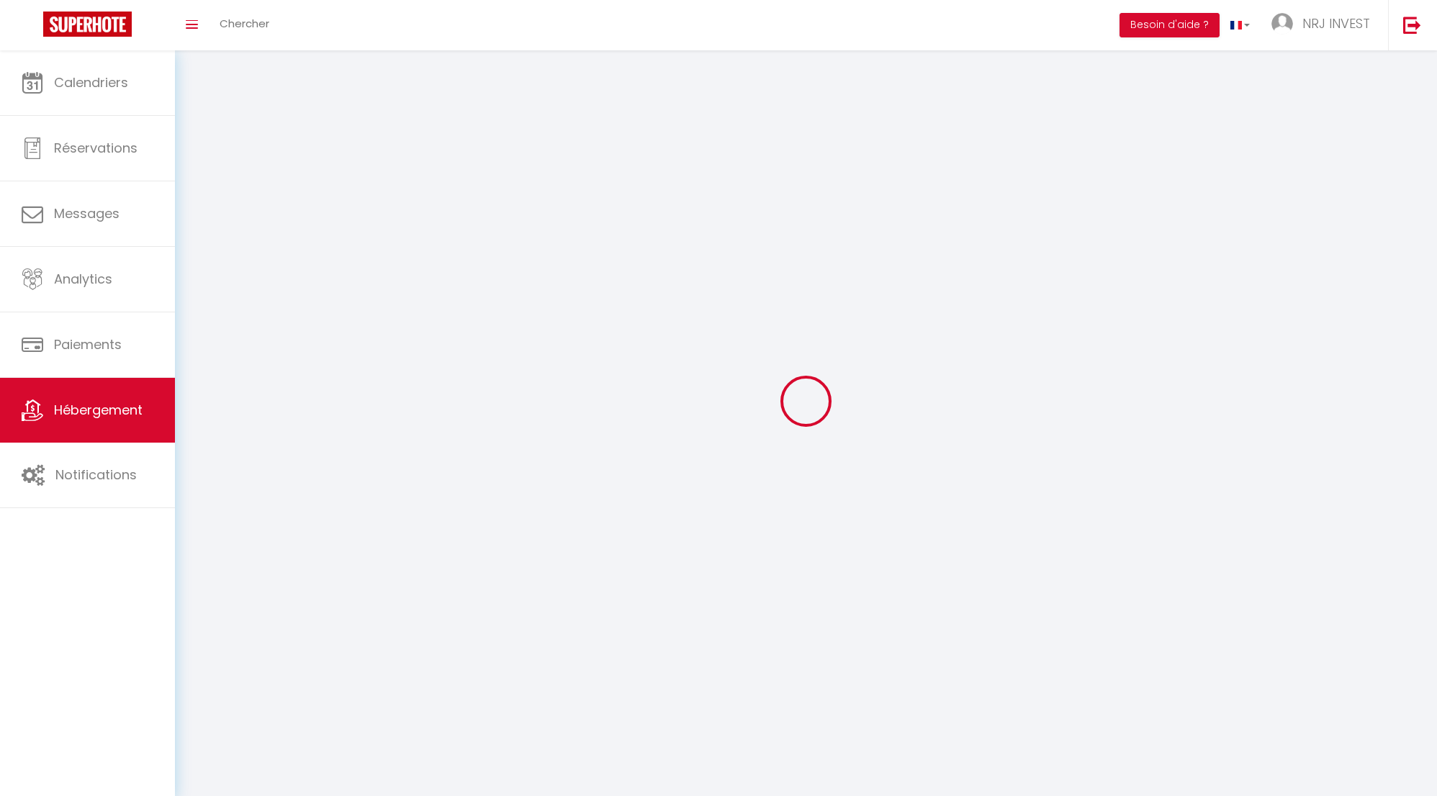
checkbox input "false"
select select
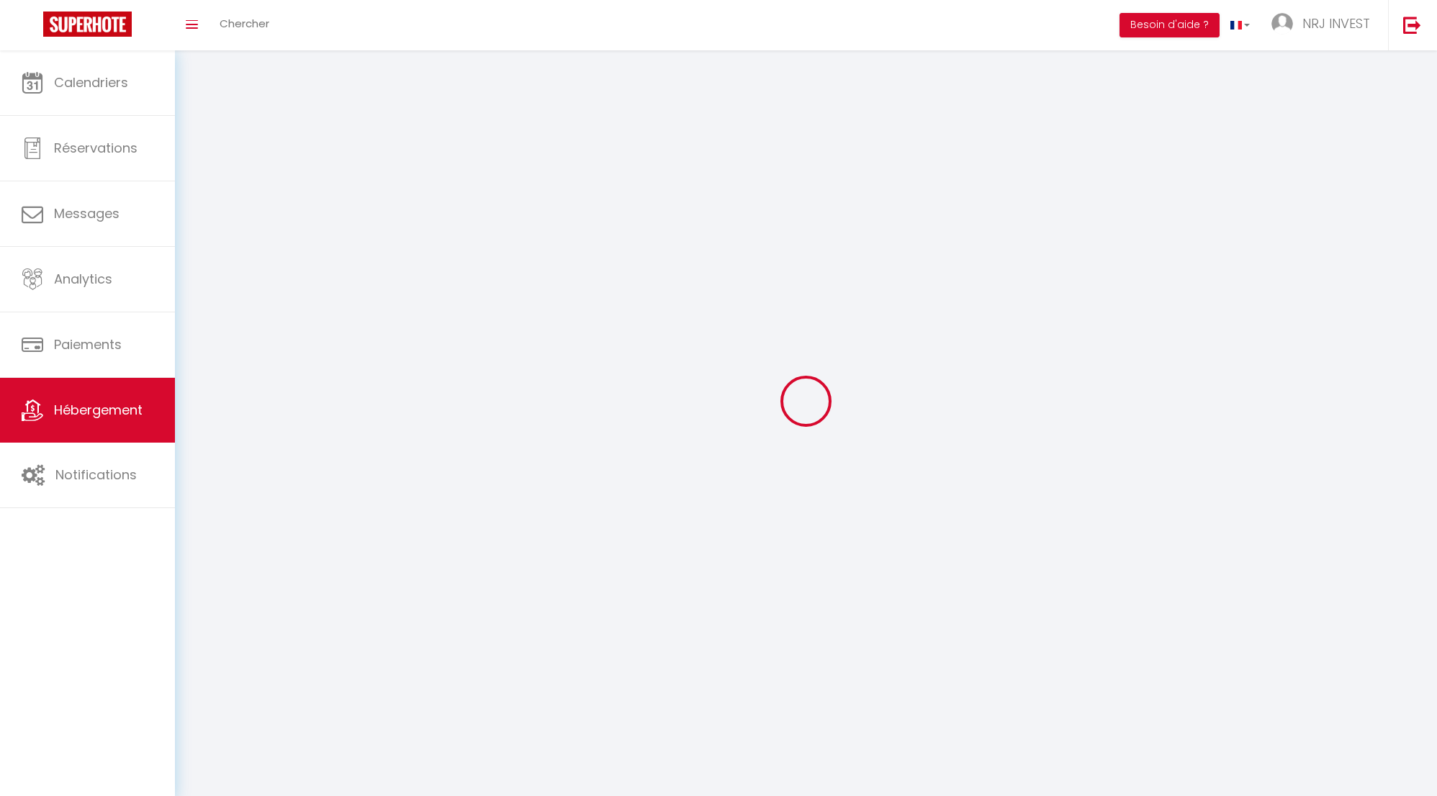
select select
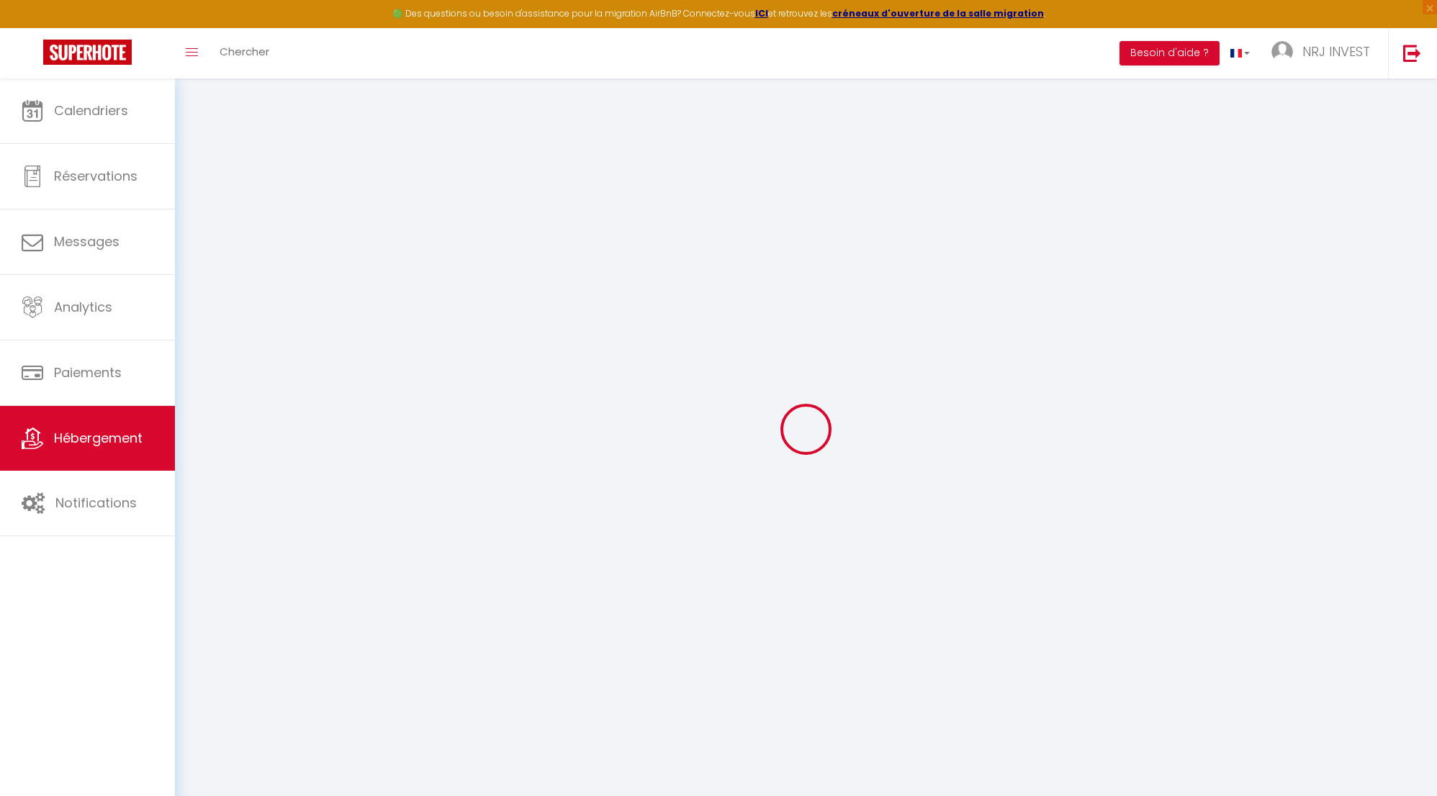
select select "+ 24 %"
select select "+ 32 %"
select select "+ 8 %"
select select "8718-1404260758778608270"
checkbox input "false"
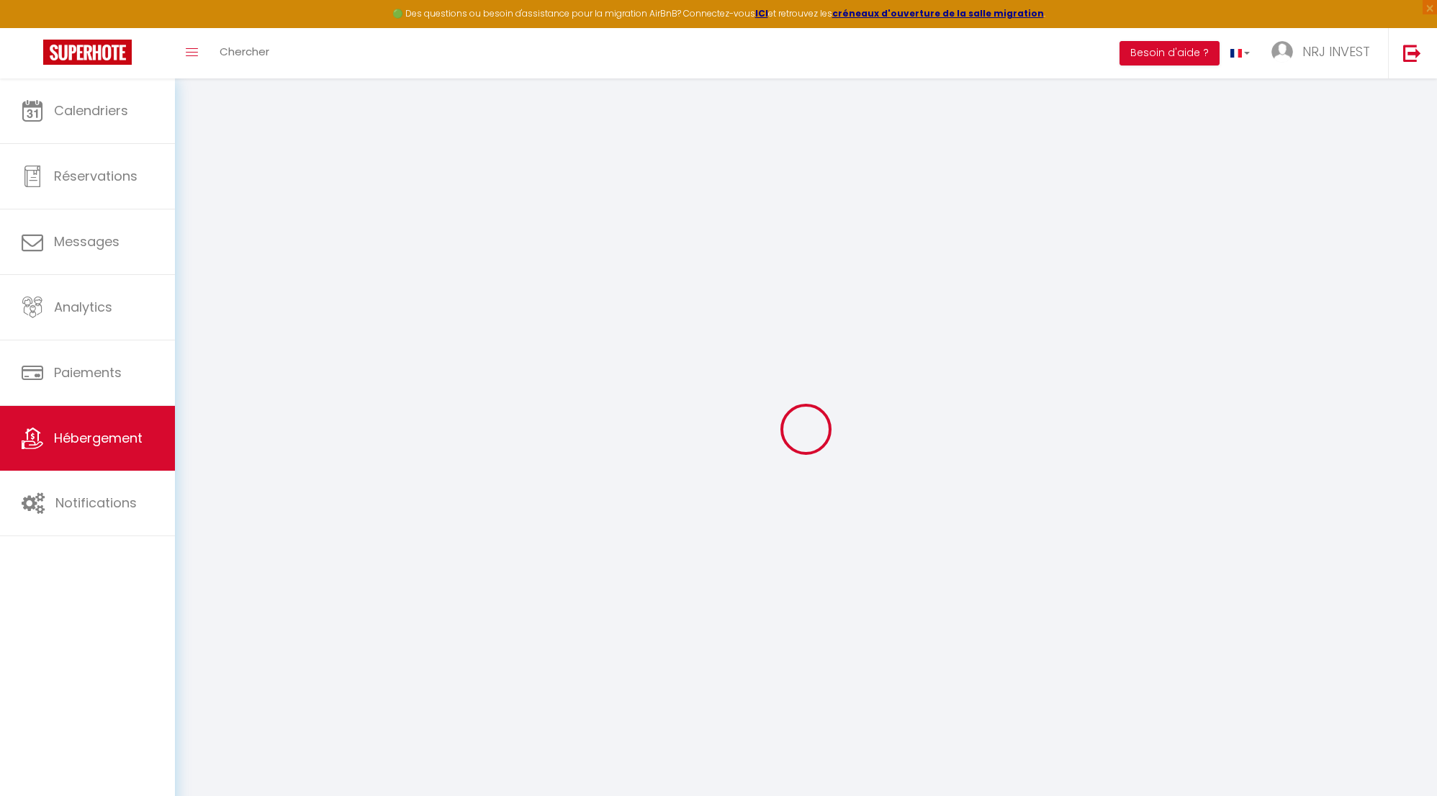
checkbox input "false"
select select "365"
select select "EUR"
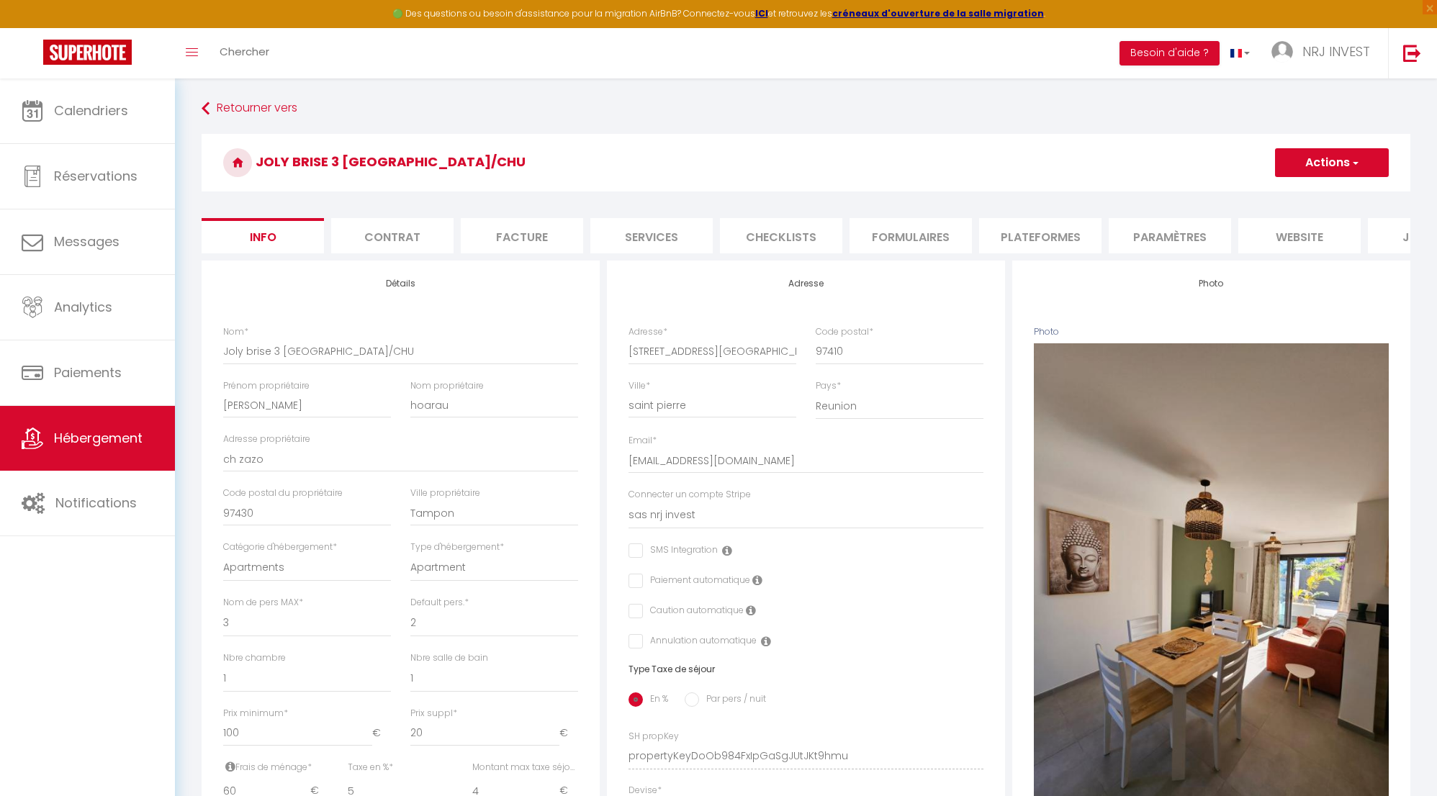
click at [1003, 236] on li "Plateformes" at bounding box center [1040, 235] width 122 height 35
select select
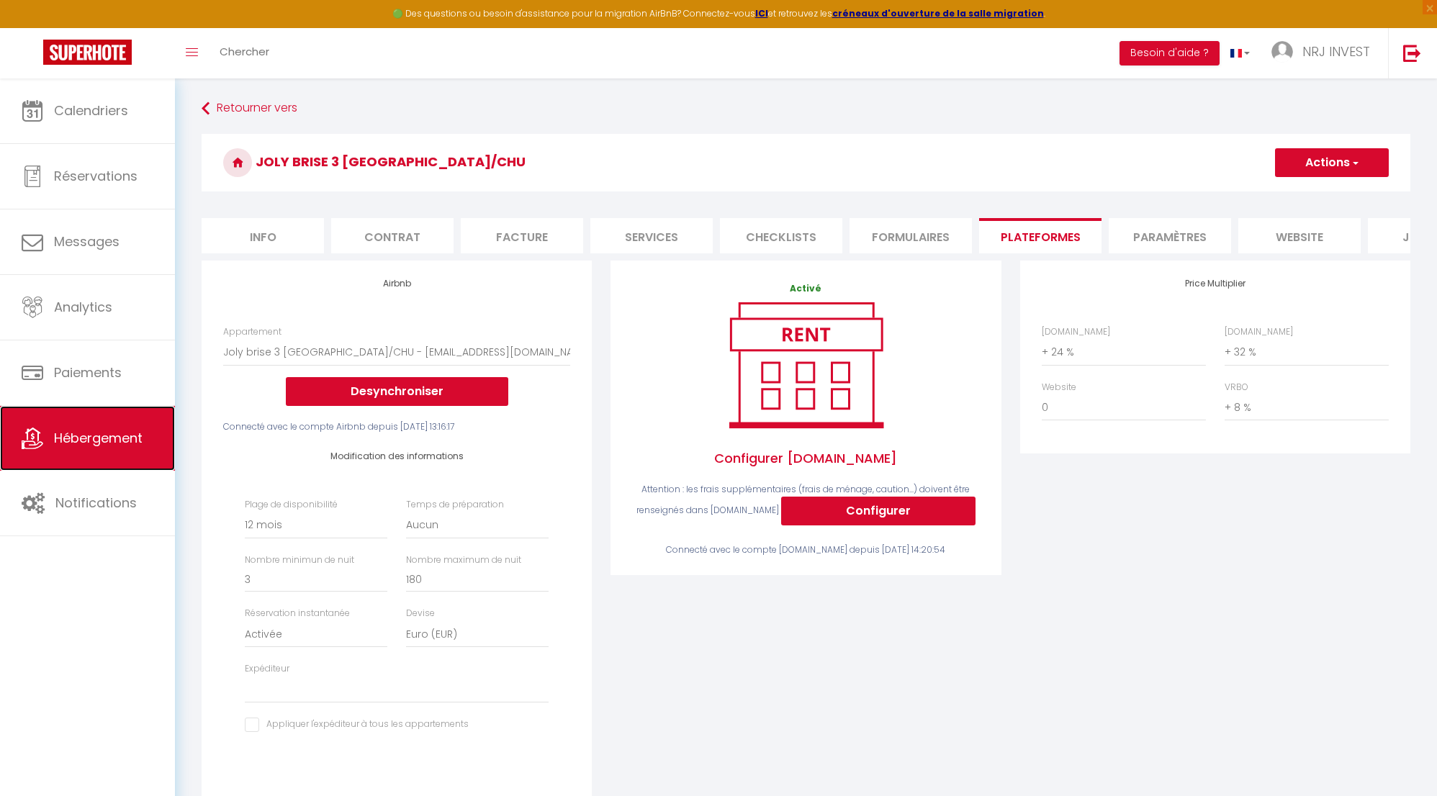
click at [96, 441] on span "Hébergement" at bounding box center [98, 438] width 89 height 18
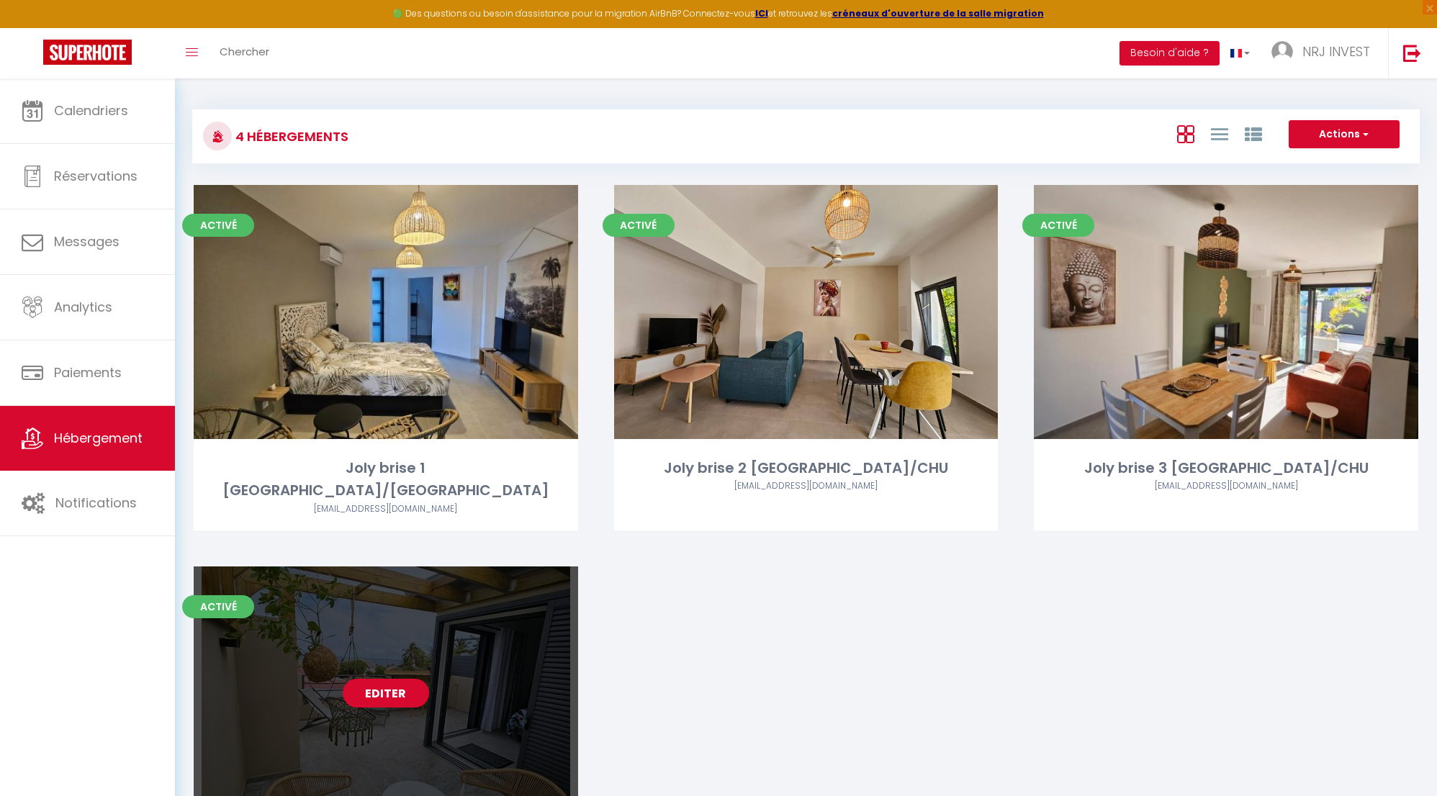
click at [374, 679] on link "Editer" at bounding box center [386, 693] width 86 height 29
select select "3"
select select "2"
select select "1"
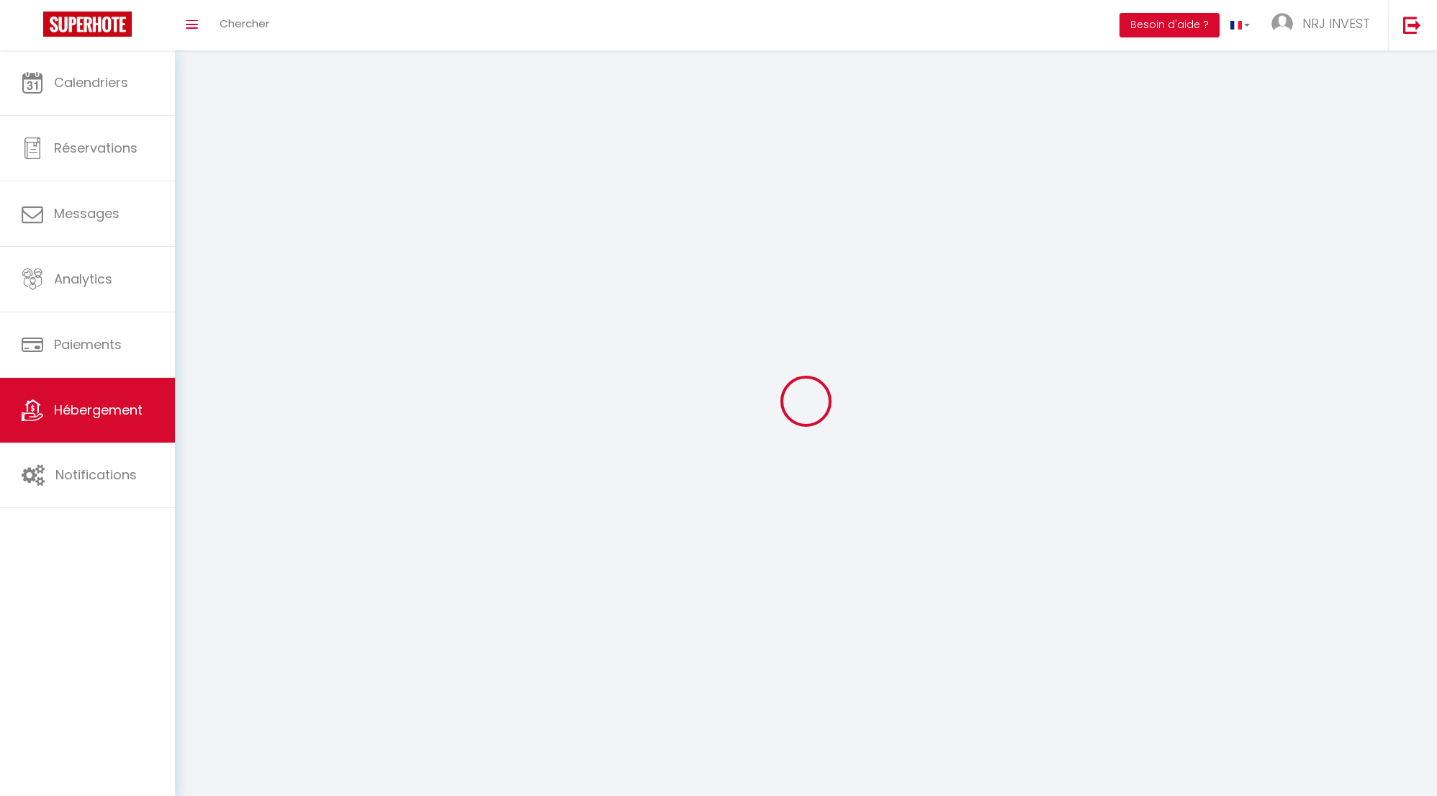
select select
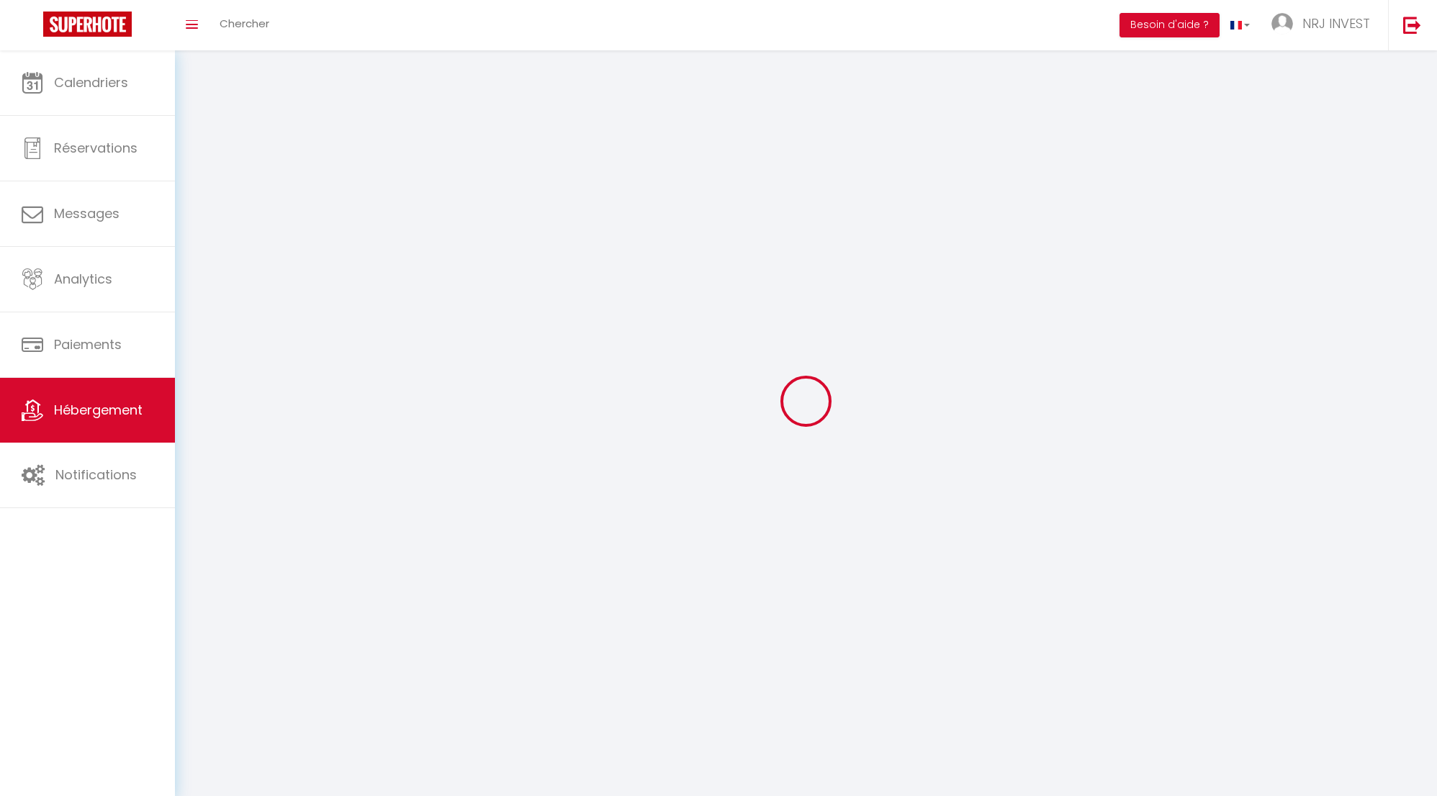
checkbox input "false"
select select
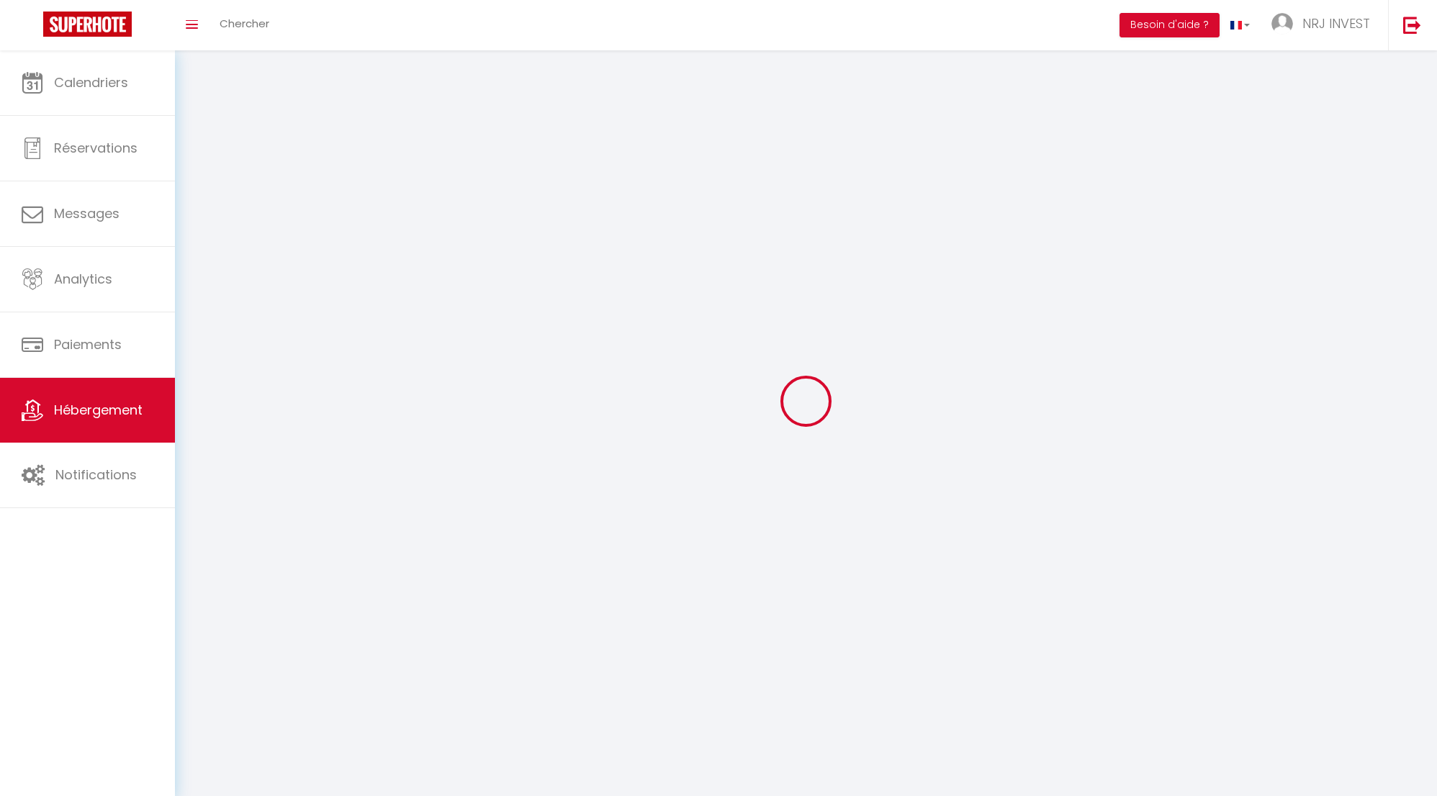
select select
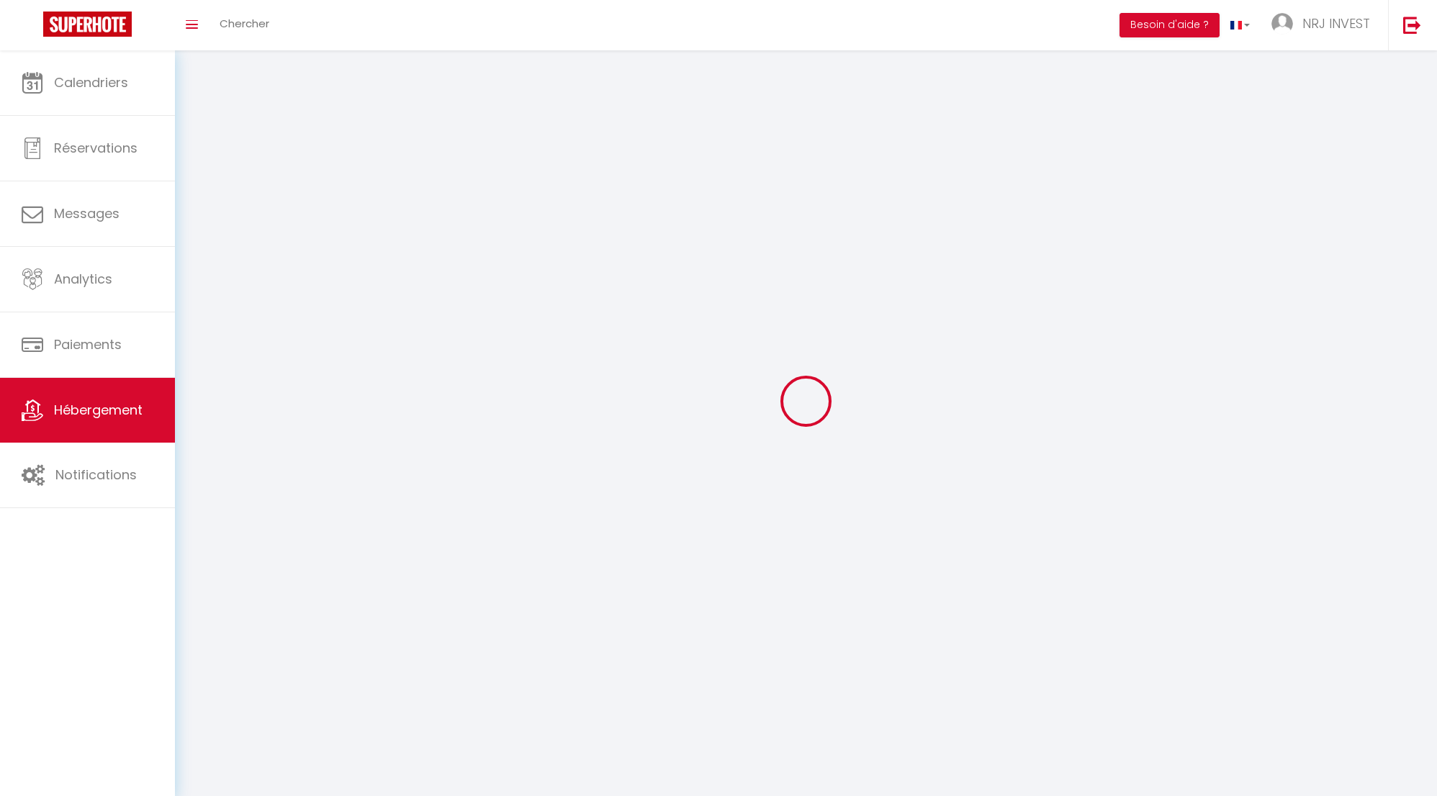
select select
checkbox input "false"
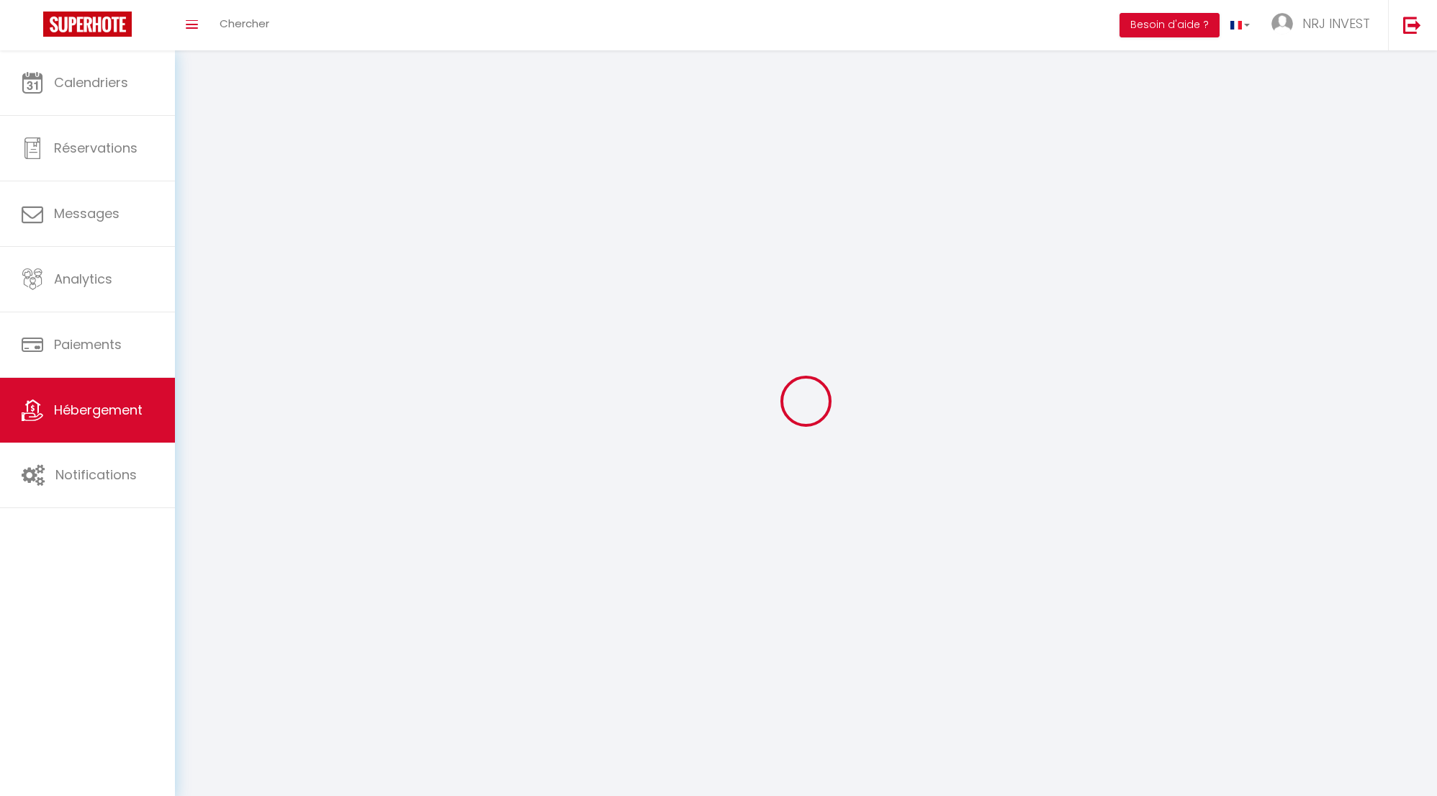
checkbox input "false"
select select
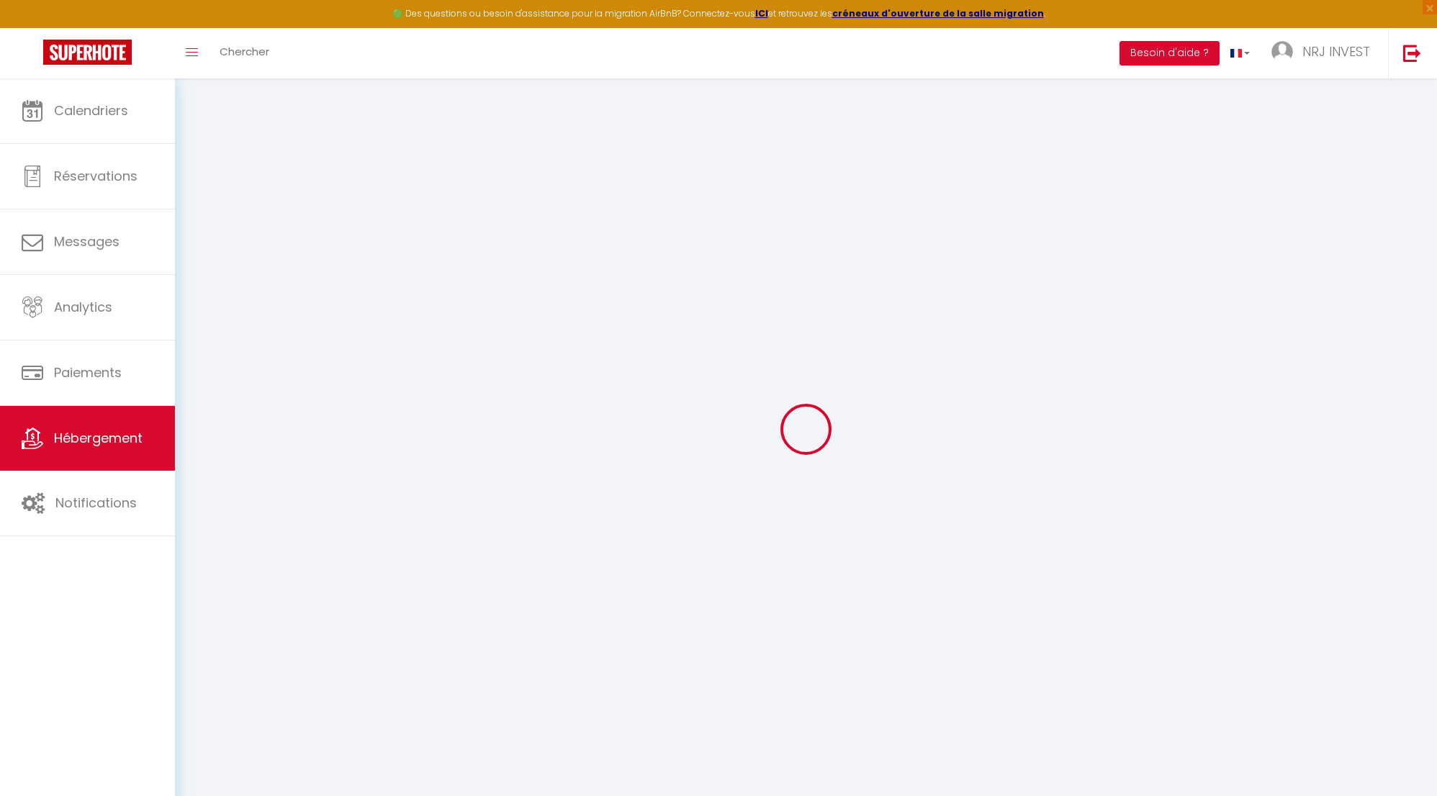
select select "8718-1404276228455012218"
select select "+ 20 %"
select select "+ 30 %"
select select "+ 8 %"
checkbox input "false"
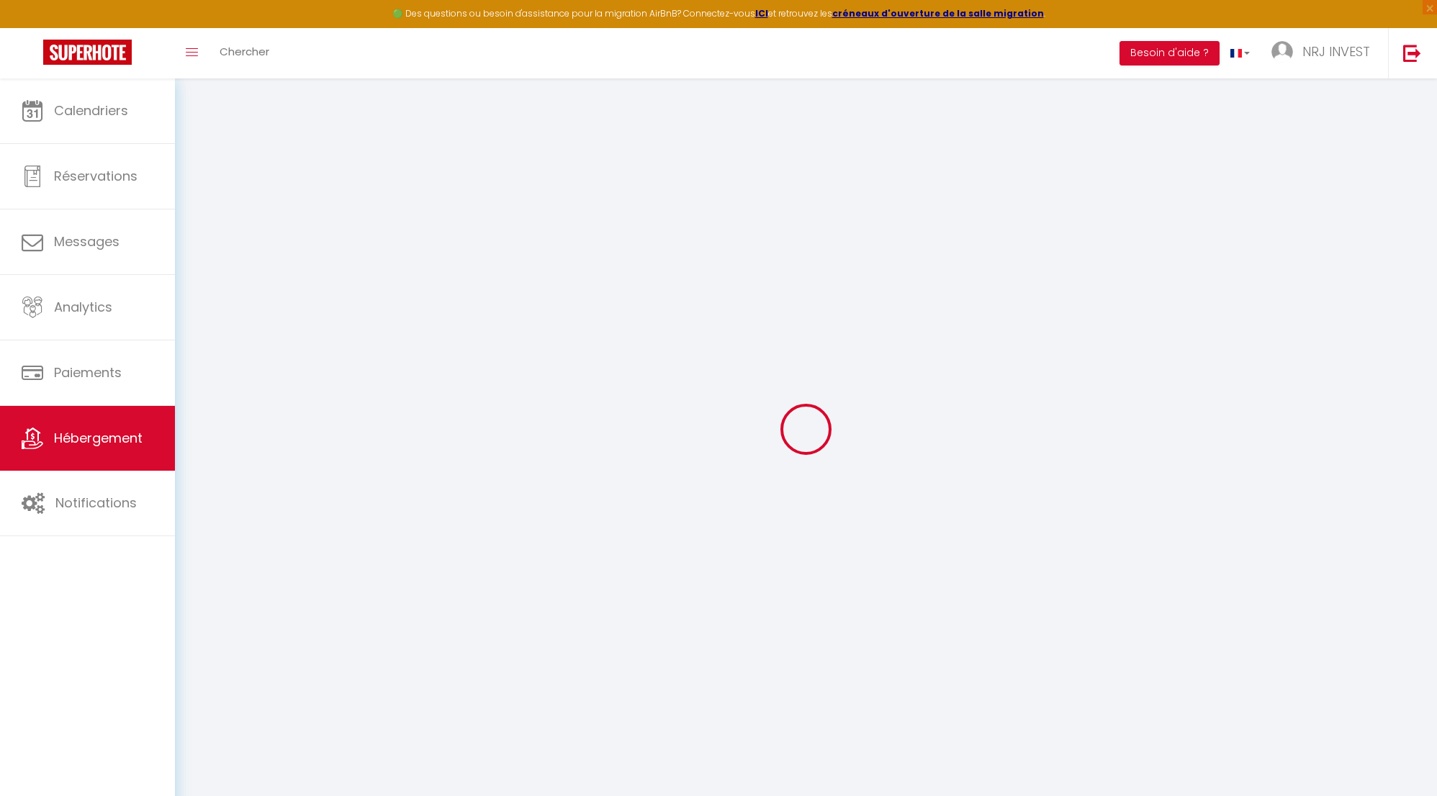
checkbox input "false"
select select "365"
select select "EUR"
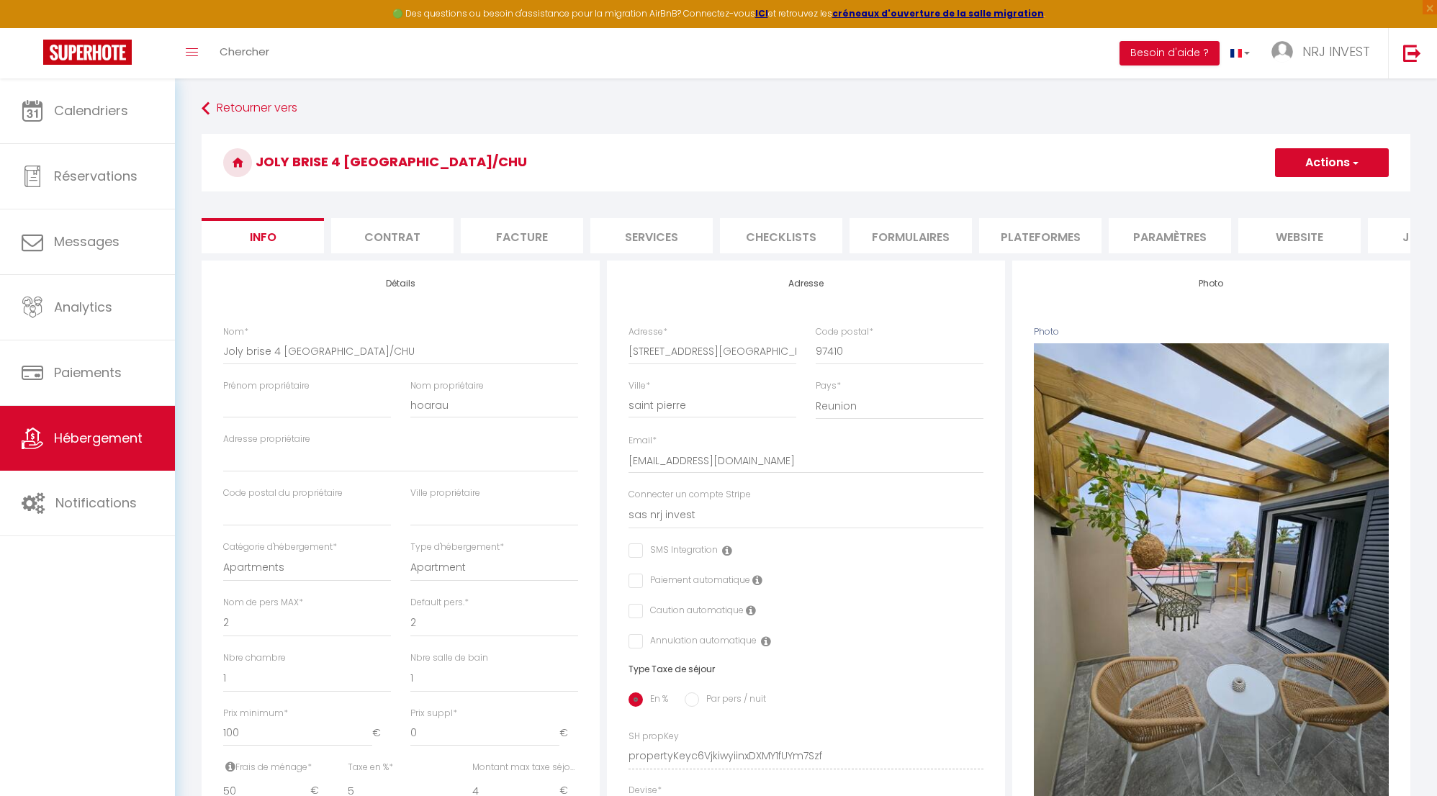
click at [1020, 240] on li "Plateformes" at bounding box center [1040, 235] width 122 height 35
select select
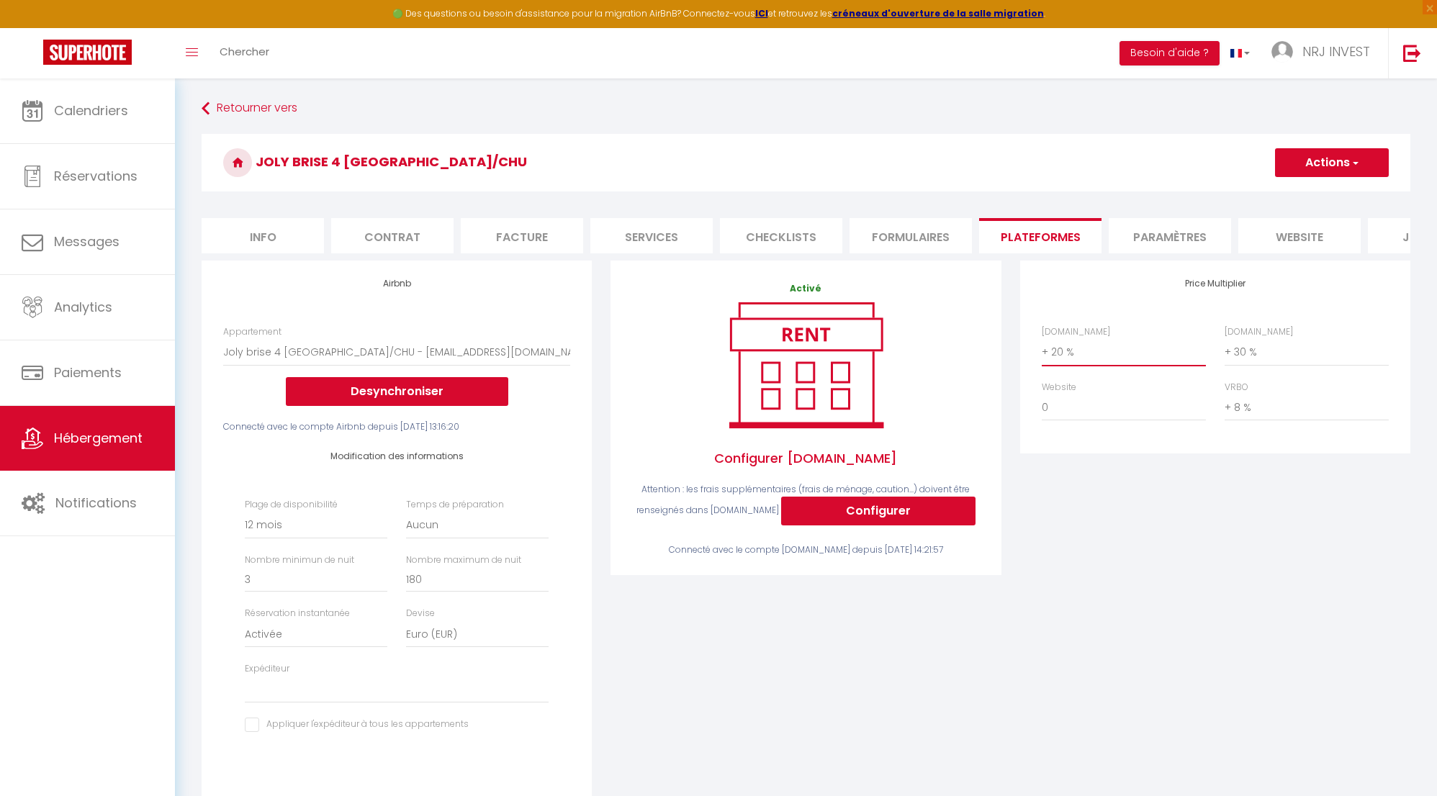
click at [1045, 365] on select "0 + 1 % + 2 % + 3 % + 4 % + 5 % + 6 % + 7 % + 8 % + 9 %" at bounding box center [1124, 351] width 164 height 27
select select "+ 18 %"
click at [1042, 349] on select "0 + 1 % + 2 % + 3 % + 4 % + 5 % + 6 % + 7 % + 8 % + 9 %" at bounding box center [1124, 351] width 164 height 27
select select
click at [1227, 364] on select "0 + 1 % + 2 % + 3 % + 4 % + 5 % + 6 % + 7 % + 8 % + 9 %" at bounding box center [1307, 351] width 164 height 27
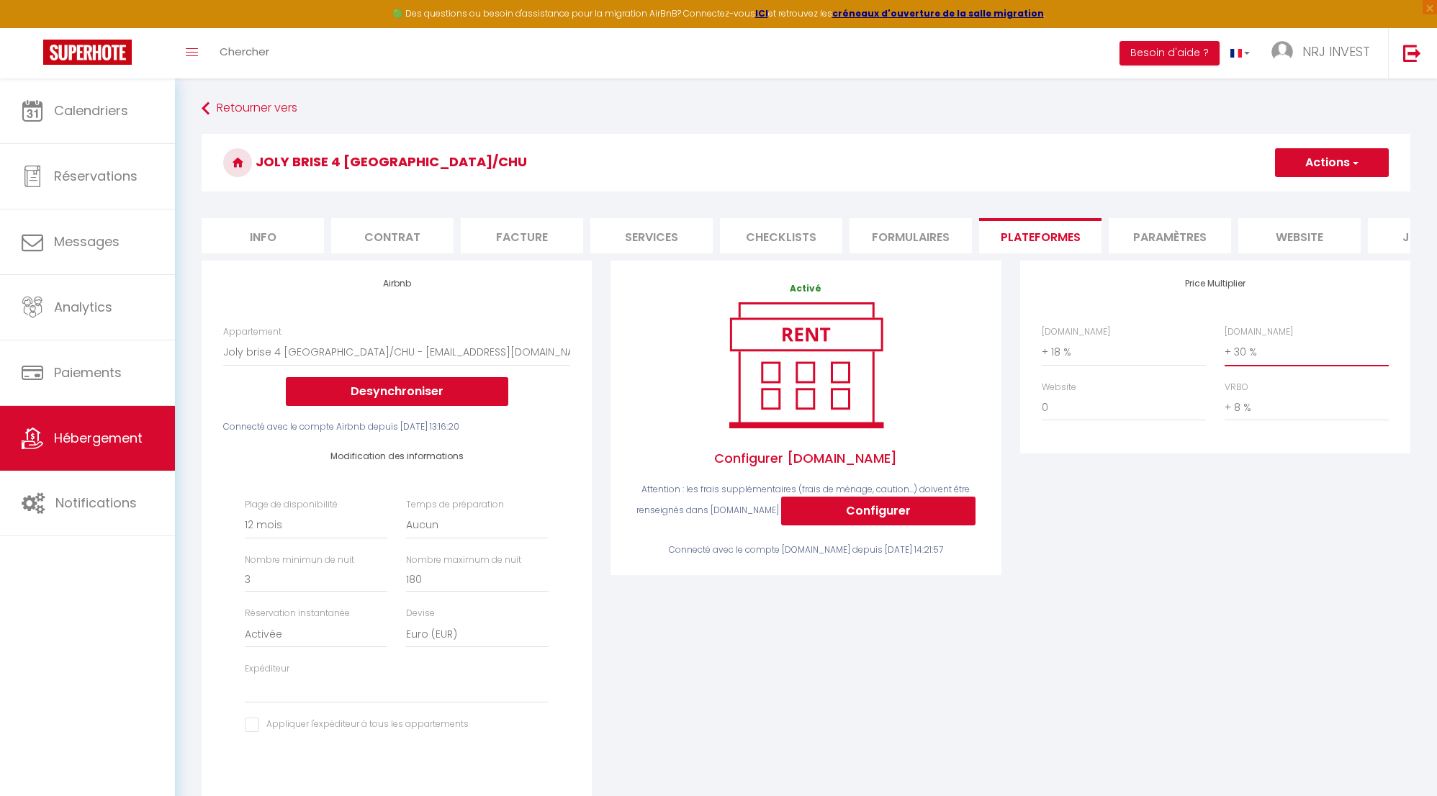
click at [1225, 349] on select "0 + 1 % + 2 % + 3 % + 4 % + 5 % + 6 % + 7 % + 8 % + 9 %" at bounding box center [1307, 351] width 164 height 27
click at [1307, 161] on button "Actions" at bounding box center [1332, 162] width 114 height 29
click at [1307, 197] on link "Enregistrer" at bounding box center [1331, 194] width 114 height 19
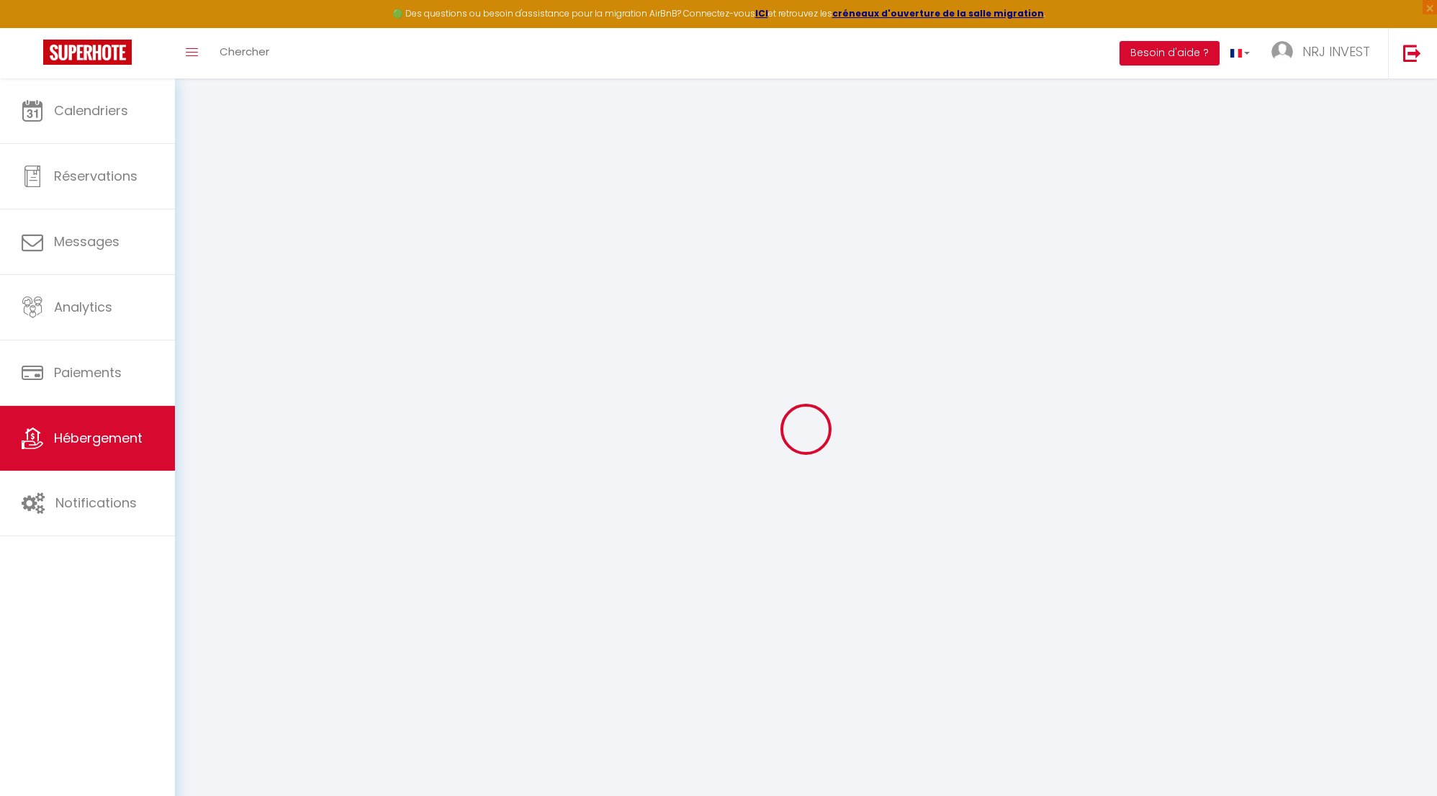
select select "365"
select select "EUR"
select select
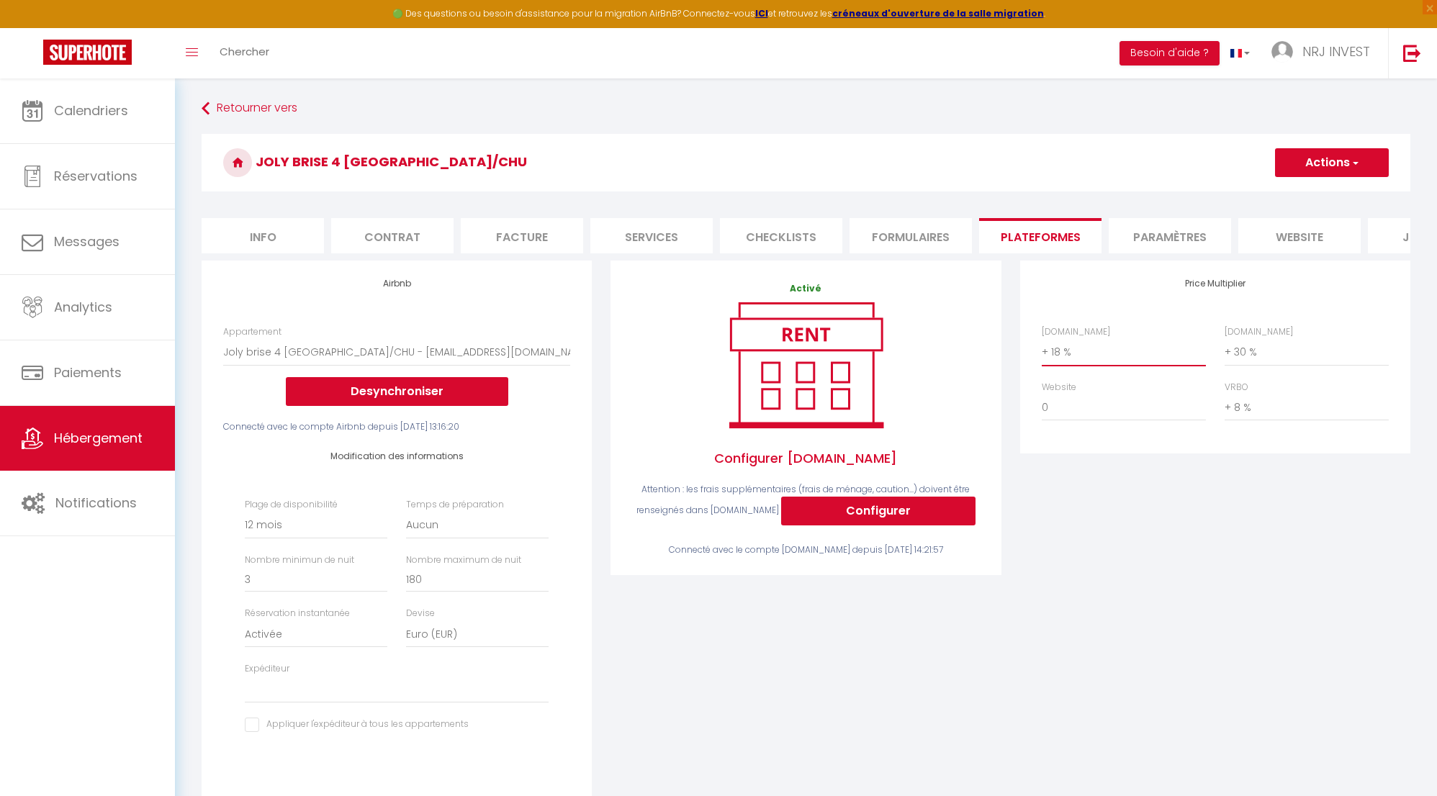
click at [1044, 364] on select "0 + 1 % + 2 % + 3 % + 4 % + 5 % + 6 % + 7 % + 8 % + 9 %" at bounding box center [1124, 351] width 164 height 27
select select "+ 20 %"
click at [1042, 349] on select "0 + 1 % + 2 % + 3 % + 4 % + 5 % + 6 % + 7 % + 8 % + 9 %" at bounding box center [1124, 351] width 164 height 27
select select
click at [1227, 364] on select "0 + 1 % + 2 % + 3 % + 4 % + 5 % + 6 % + 7 % + 8 % + 9 %" at bounding box center [1307, 351] width 164 height 27
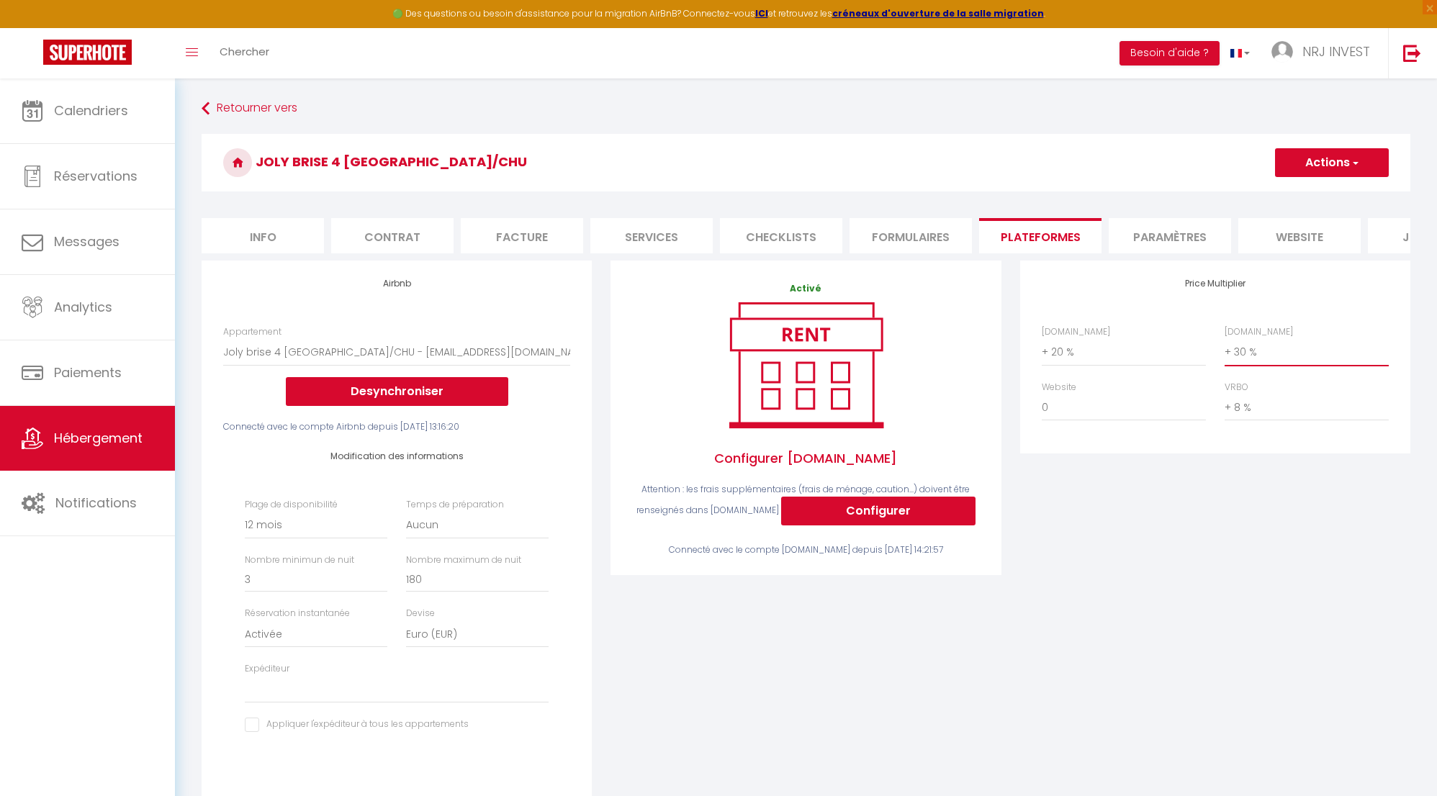
select select "+ 25 %"
click at [1225, 349] on select "0 + 1 % + 2 % + 3 % + 4 % + 5 % + 6 % + 7 % + 8 % + 9 %" at bounding box center [1307, 351] width 164 height 27
select select
click at [1334, 162] on button "Actions" at bounding box center [1332, 162] width 114 height 29
click at [1323, 196] on link "Enregistrer" at bounding box center [1331, 194] width 114 height 19
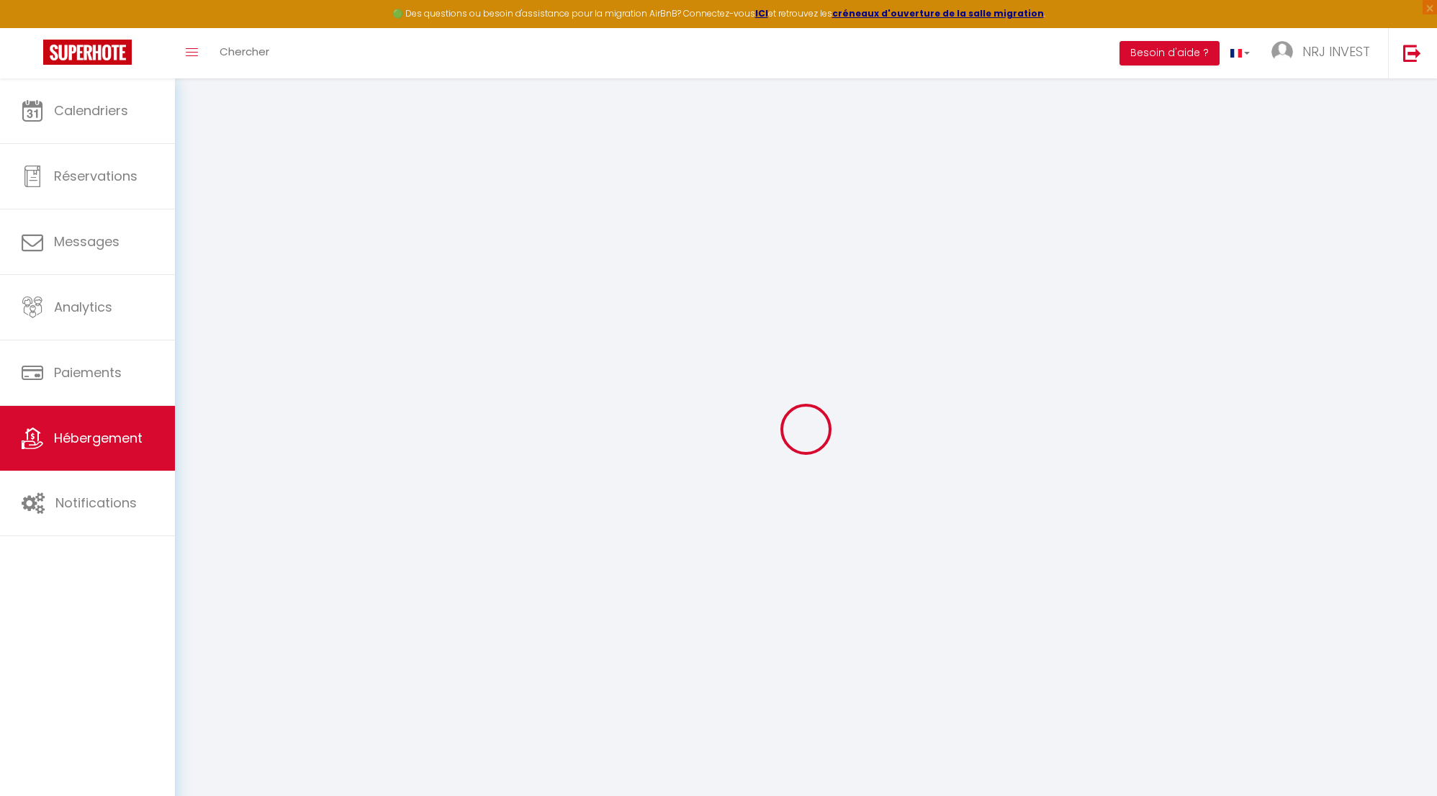
select select "365"
select select "EUR"
select select
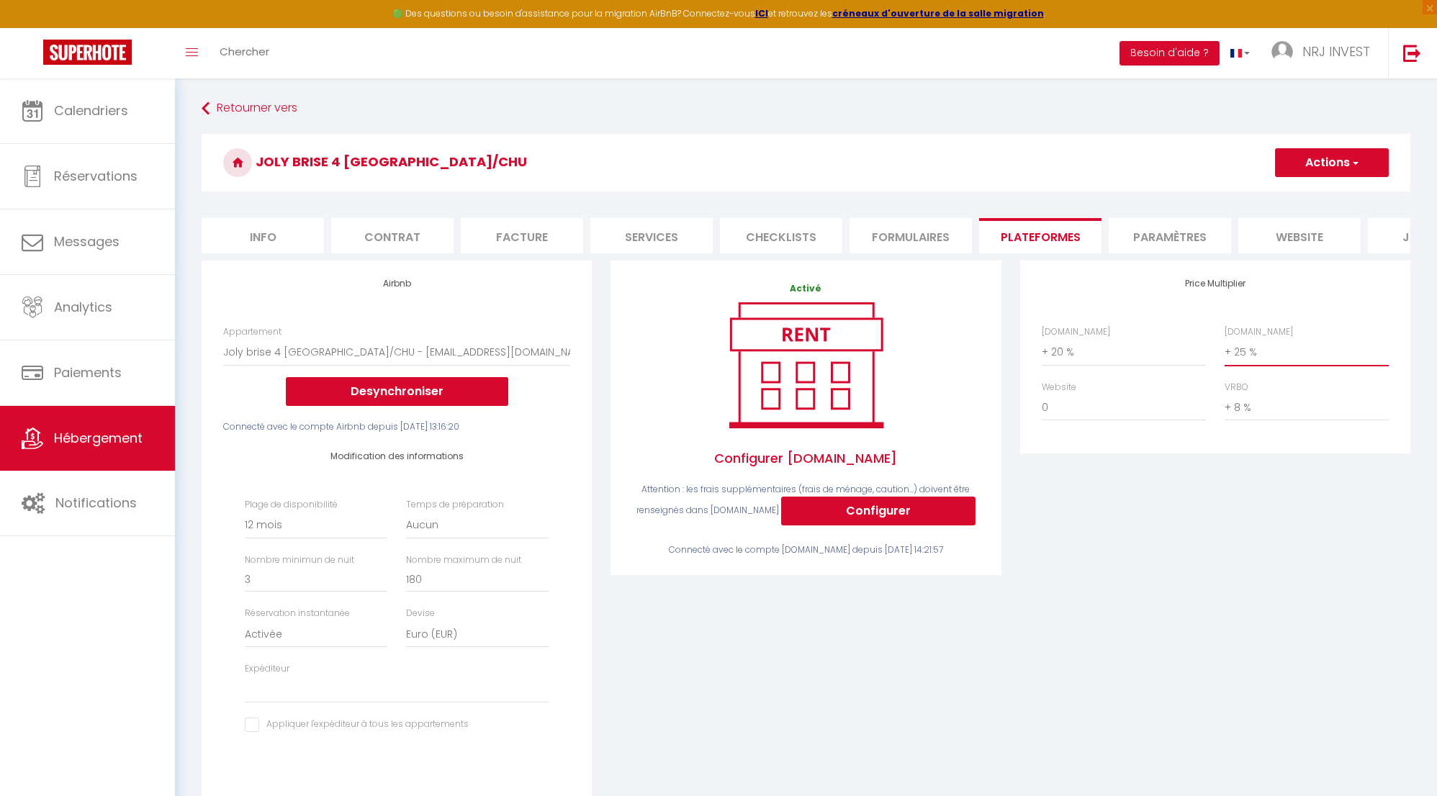
click at [1226, 363] on select "0 + 1 % + 2 % + 3 % + 4 % + 5 % + 6 % + 7 % + 8 % + 9 %" at bounding box center [1307, 351] width 164 height 27
select select "+ 28 %"
click at [1225, 349] on select "0 + 1 % + 2 % + 3 % + 4 % + 5 % + 6 % + 7 % + 8 % + 9 %" at bounding box center [1307, 351] width 164 height 27
select select
click at [1330, 169] on button "Actions" at bounding box center [1332, 162] width 114 height 29
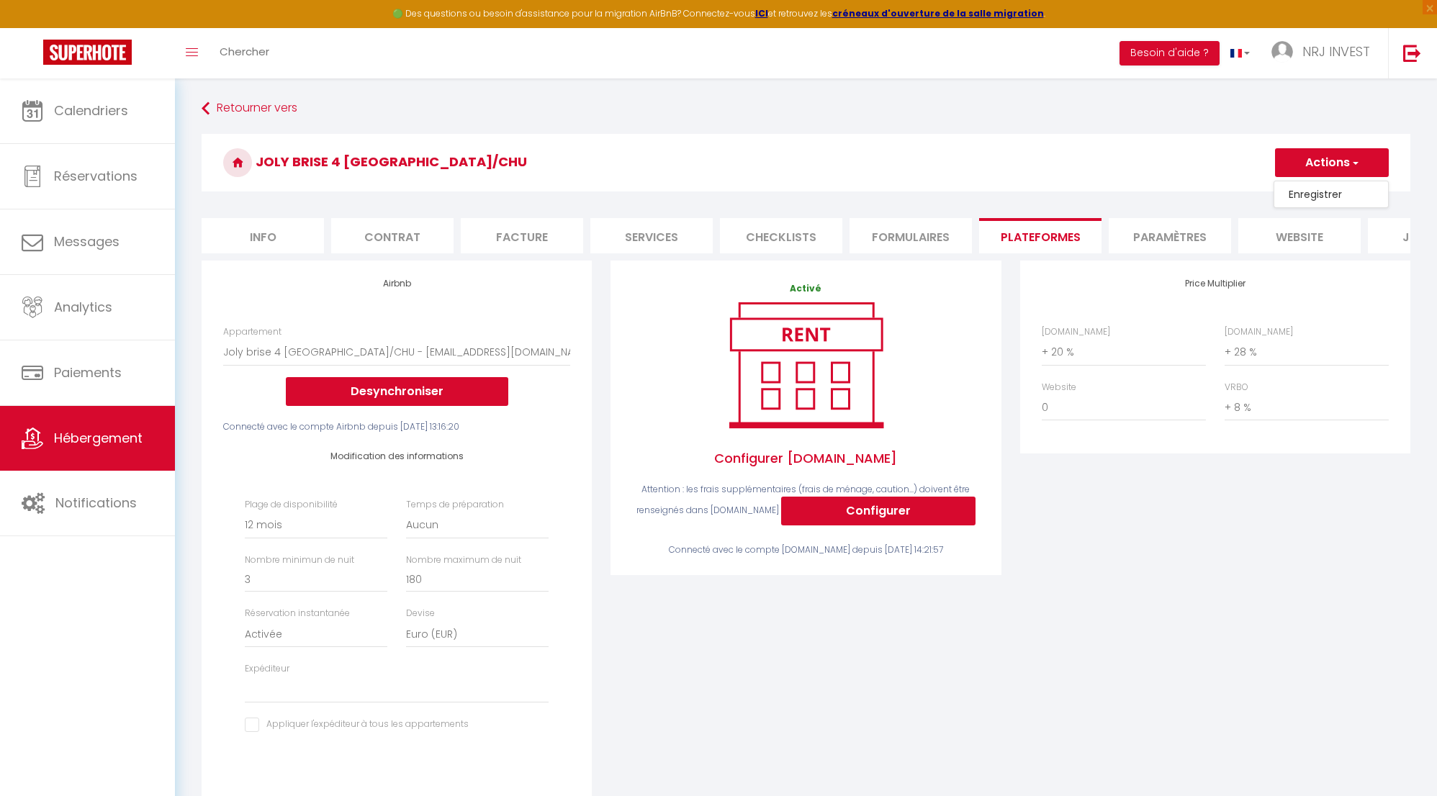
click at [1330, 195] on link "Enregistrer" at bounding box center [1331, 194] width 114 height 19
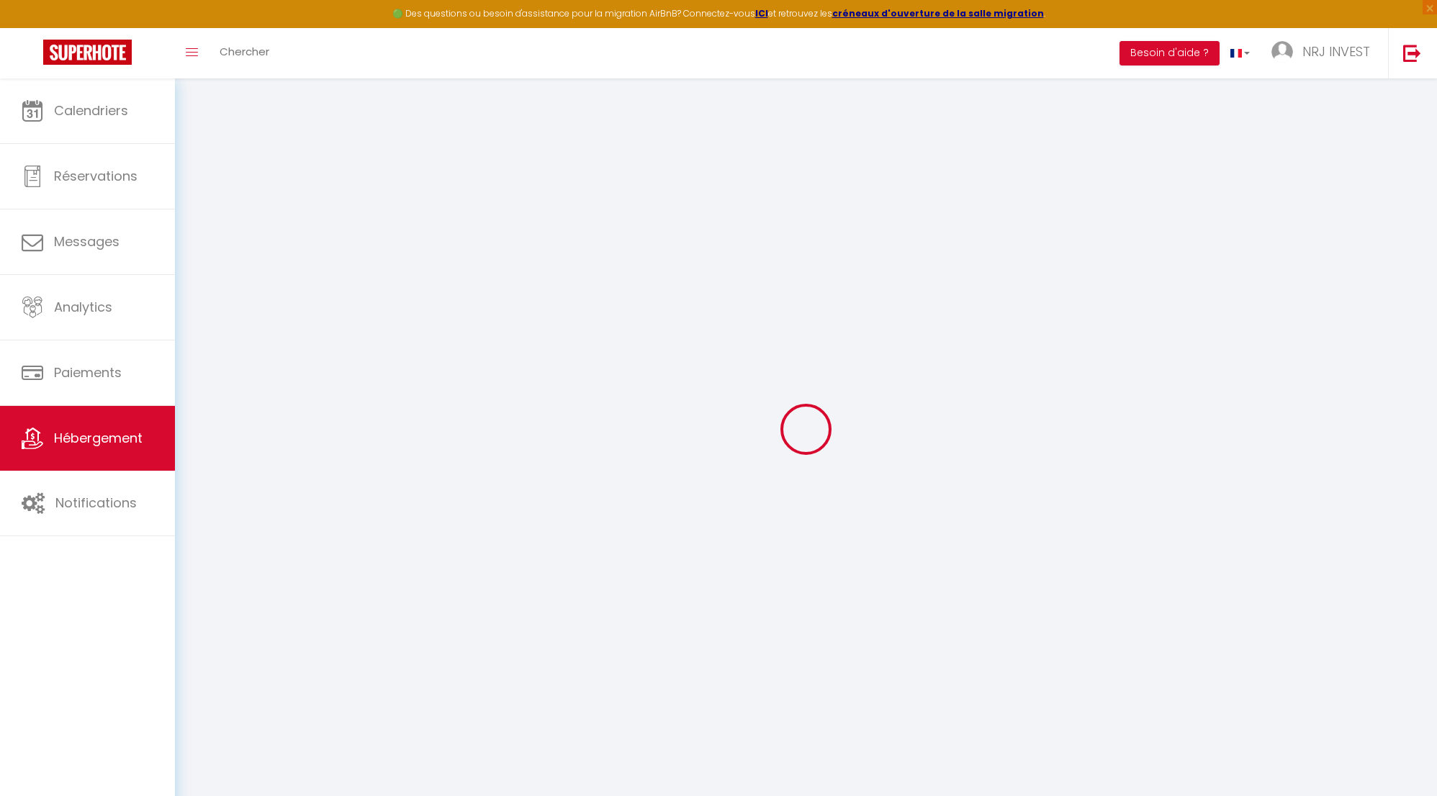
select select "365"
select select "EUR"
select select
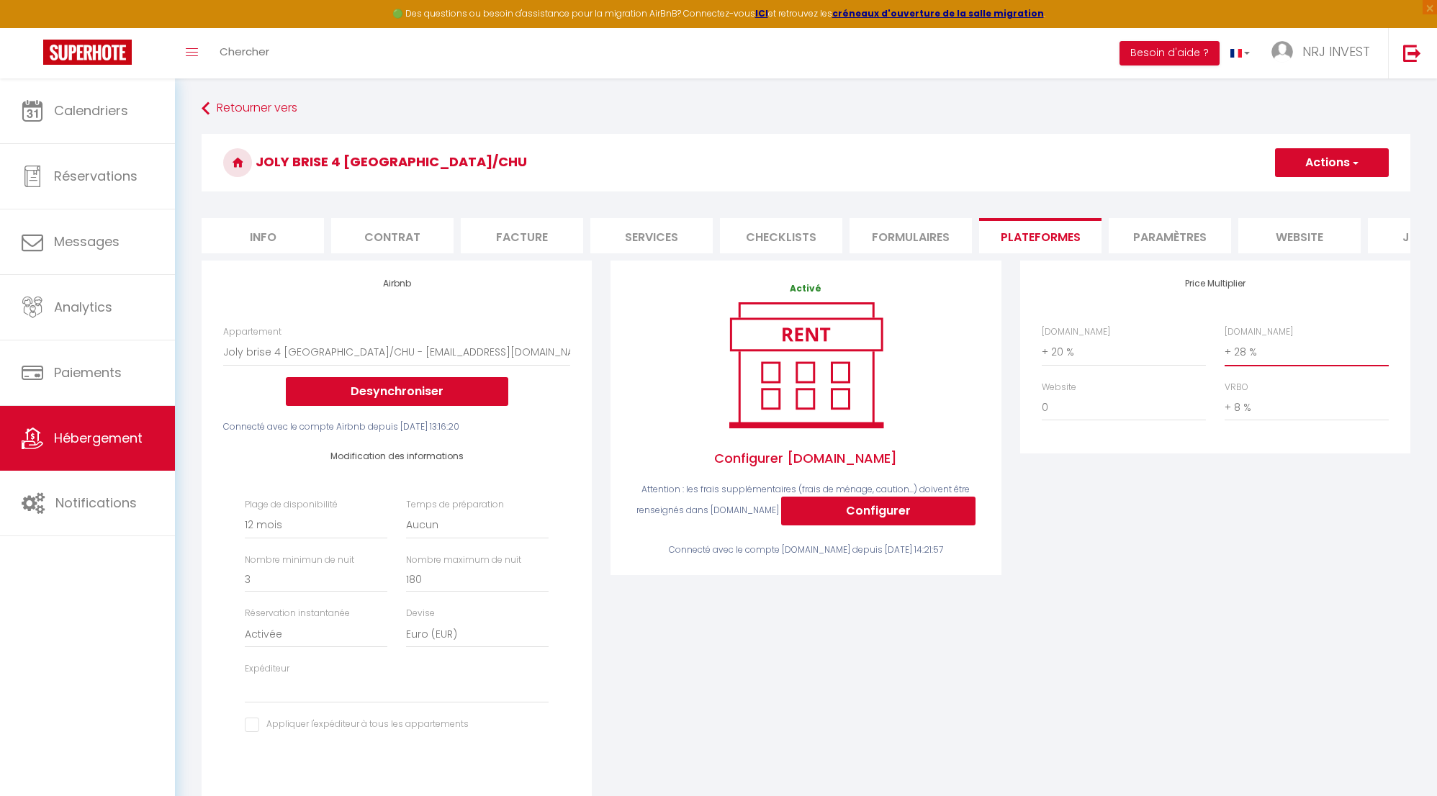
click at [1230, 366] on select "0 + 1 % + 2 % + 3 % + 4 % + 5 % + 6 % + 7 % + 8 % + 9 %" at bounding box center [1307, 351] width 164 height 27
select select "+ 30 %"
click at [1225, 349] on select "0 + 1 % + 2 % + 3 % + 4 % + 5 % + 6 % + 7 % + 8 % + 9 %" at bounding box center [1307, 351] width 164 height 27
select select
click at [1330, 166] on button "Actions" at bounding box center [1332, 162] width 114 height 29
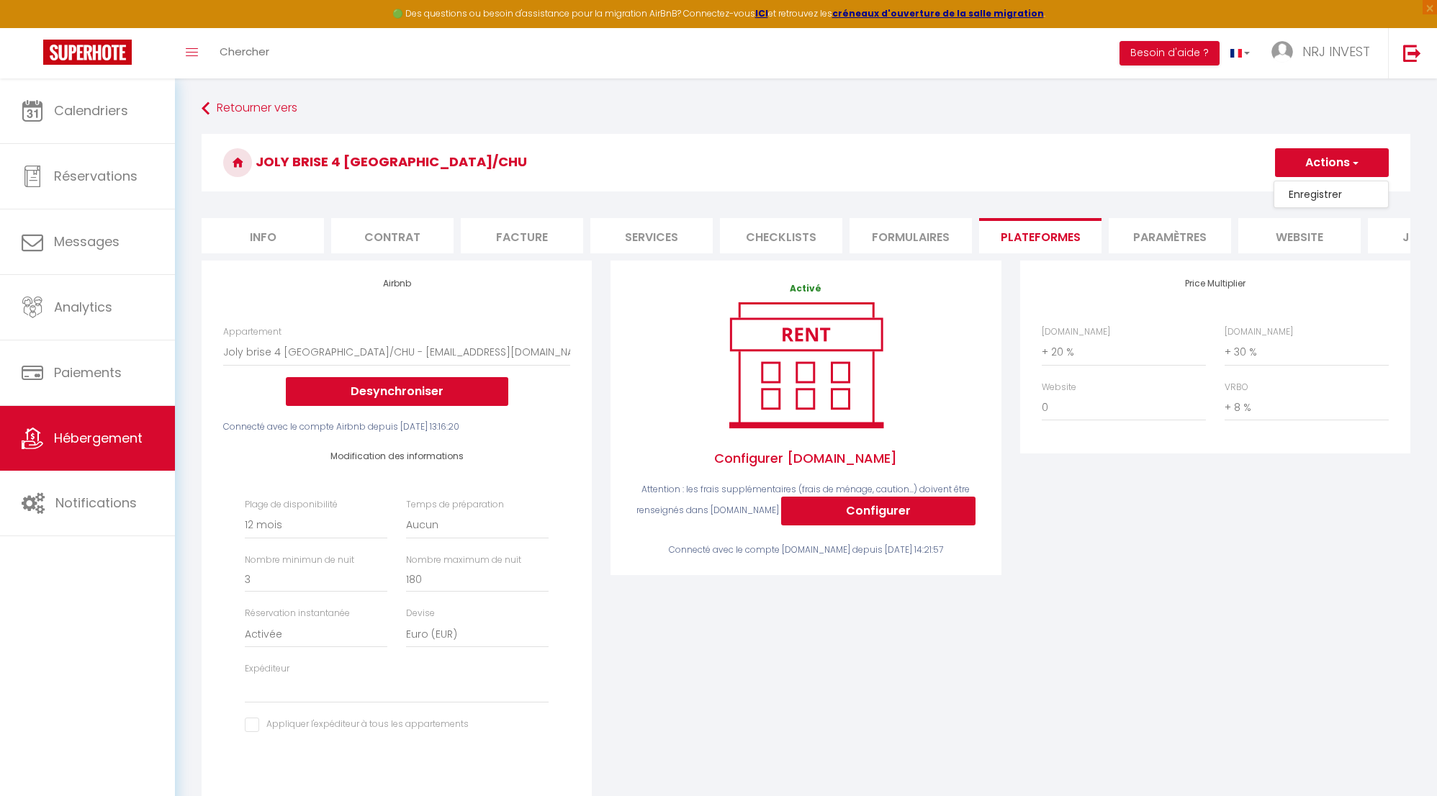
click at [1312, 196] on link "Enregistrer" at bounding box center [1331, 194] width 114 height 19
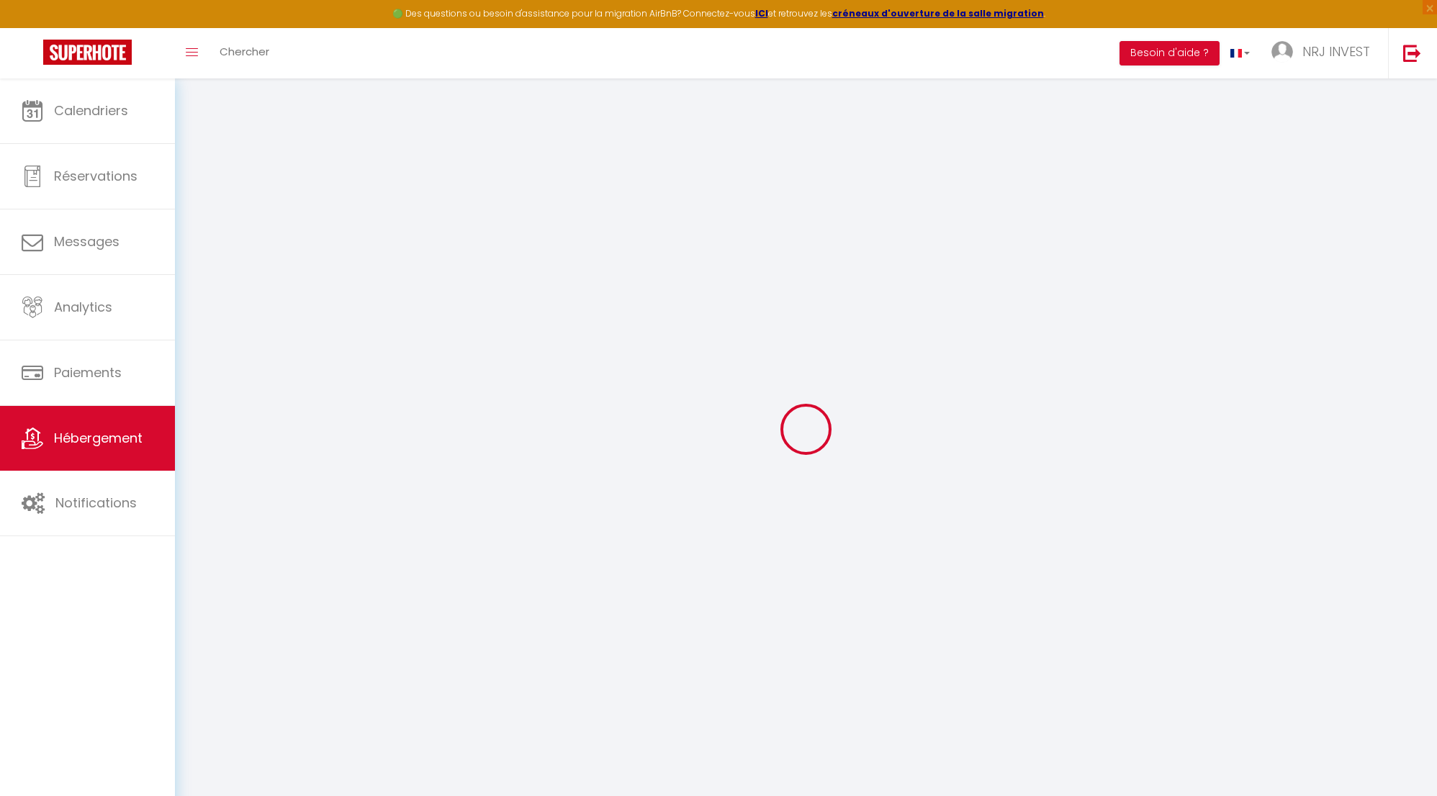
select select "365"
select select "EUR"
select select
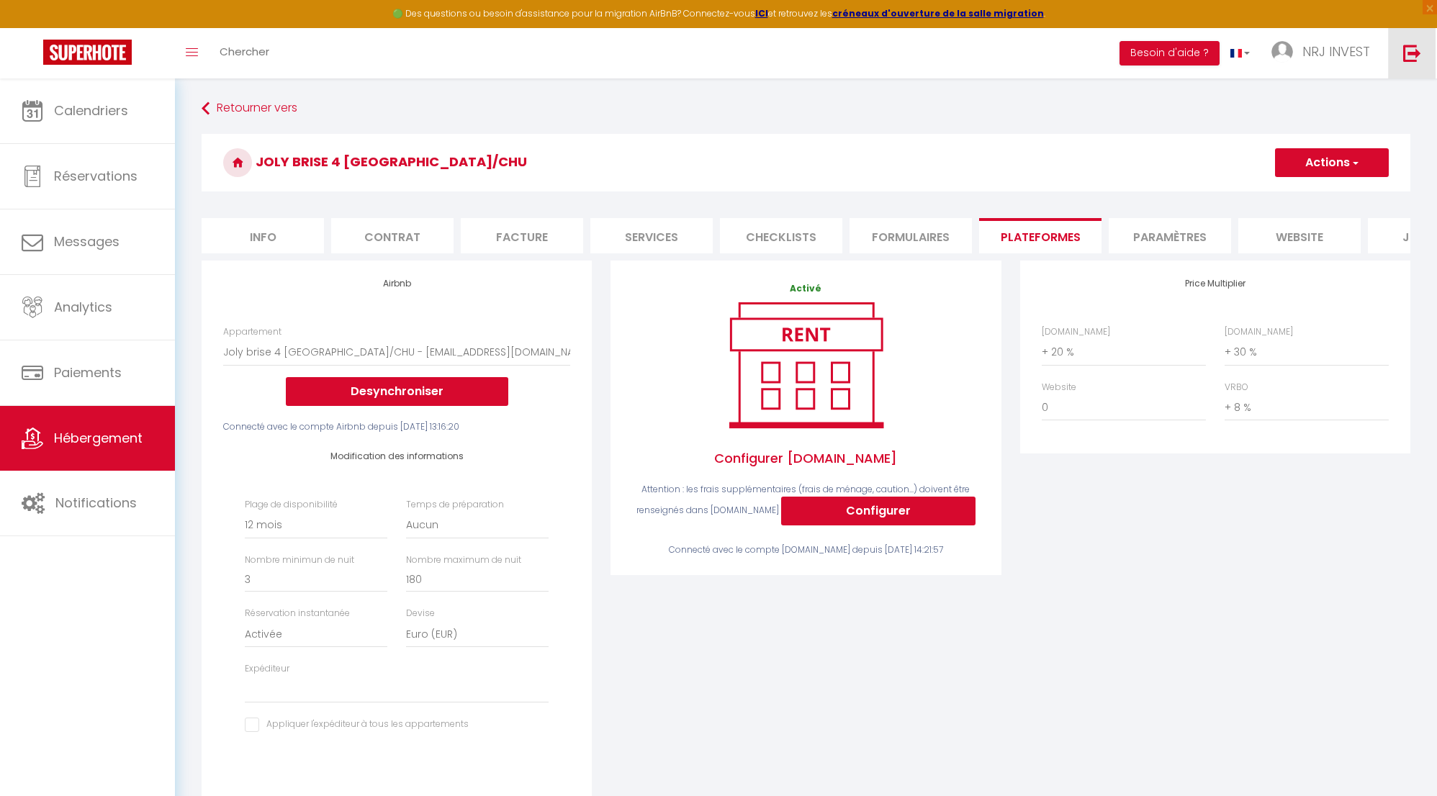
click at [1415, 51] on img at bounding box center [1412, 53] width 18 height 18
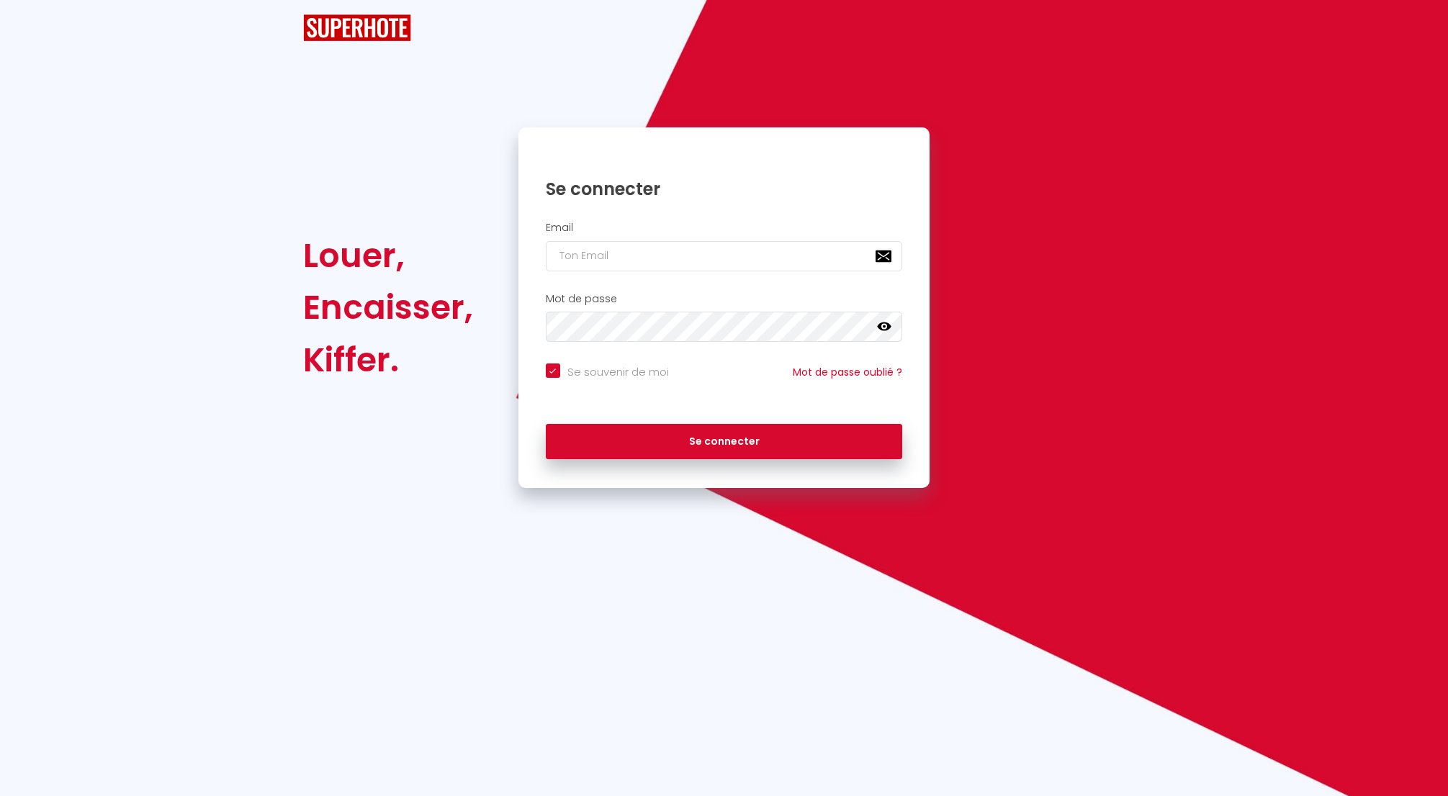
checkbox input "true"
